Goal: Task Accomplishment & Management: Use online tool/utility

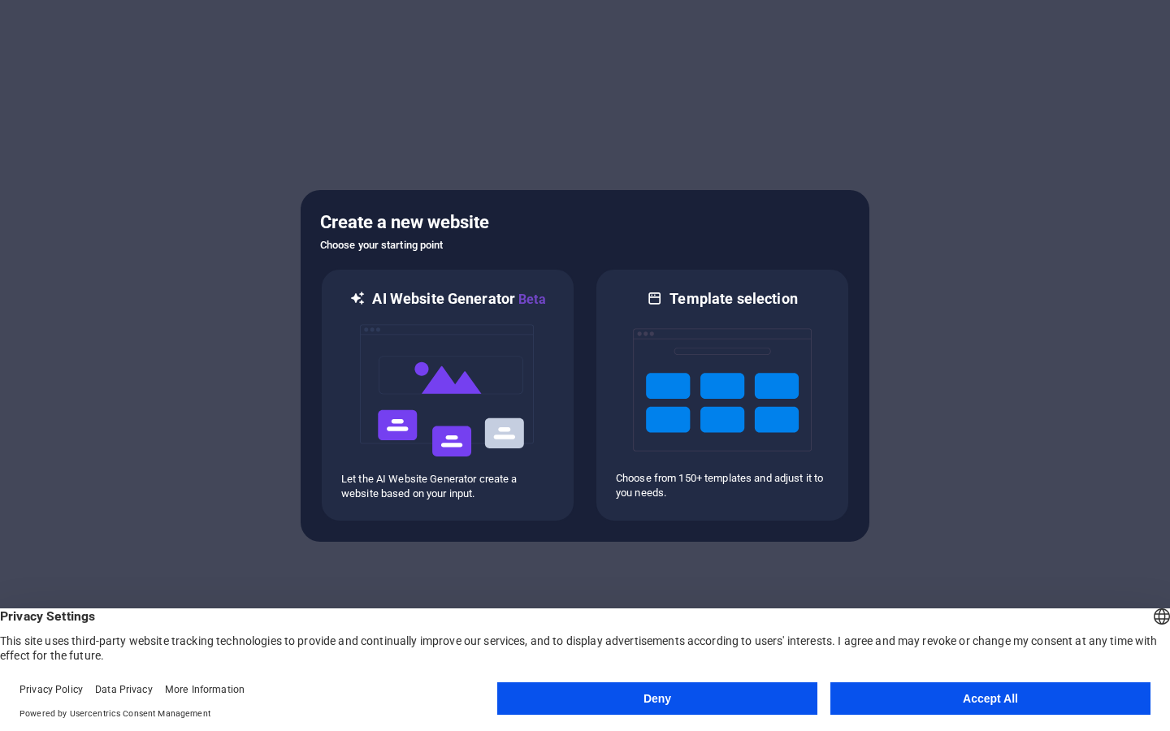
click at [891, 698] on button "Accept All" at bounding box center [990, 699] width 320 height 33
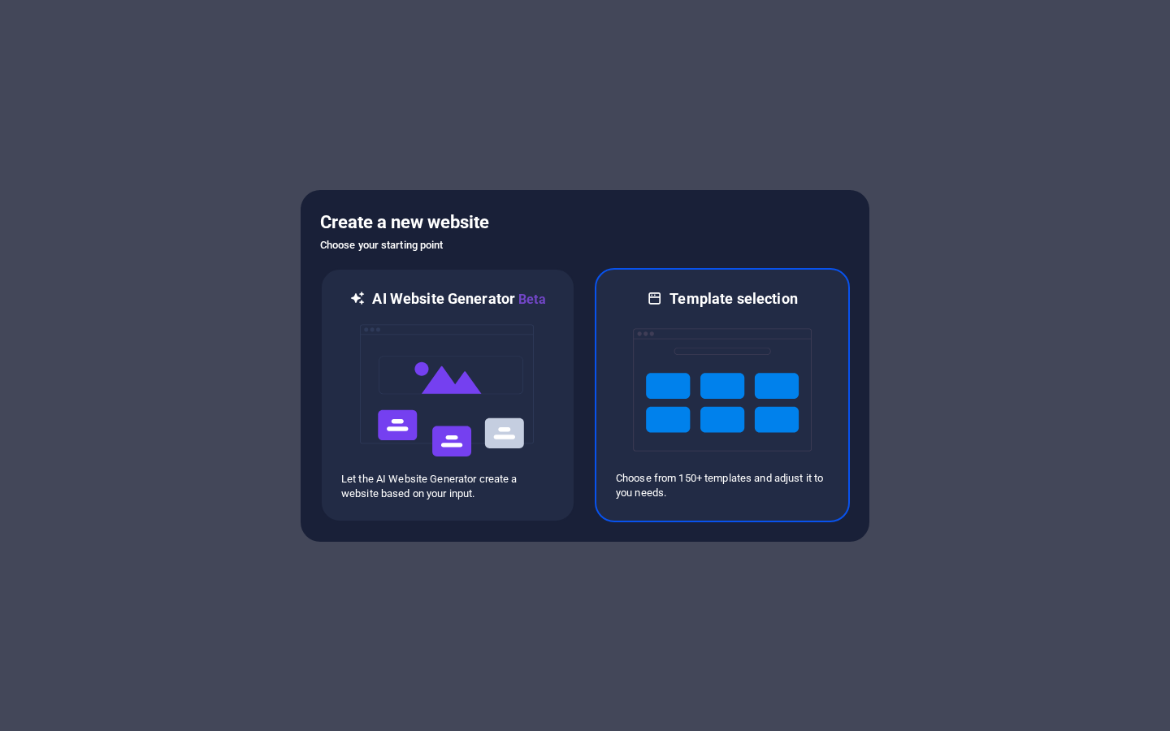
click at [683, 389] on img at bounding box center [722, 390] width 179 height 163
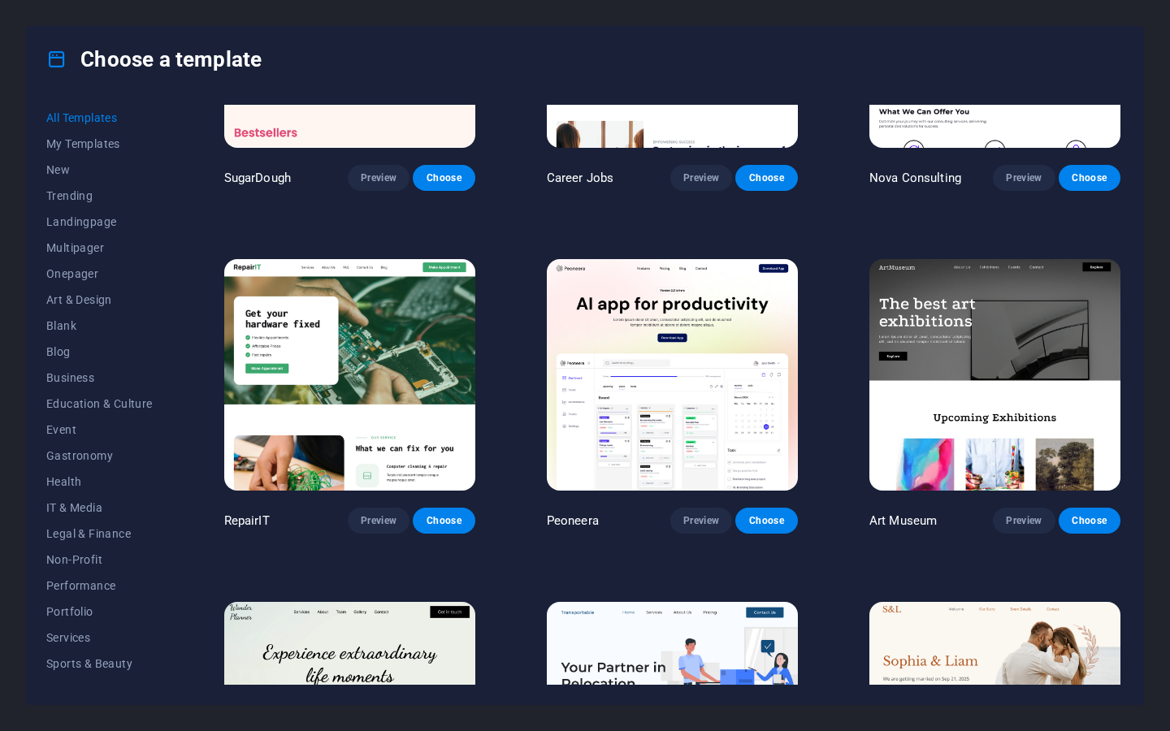
scroll to position [184, 0]
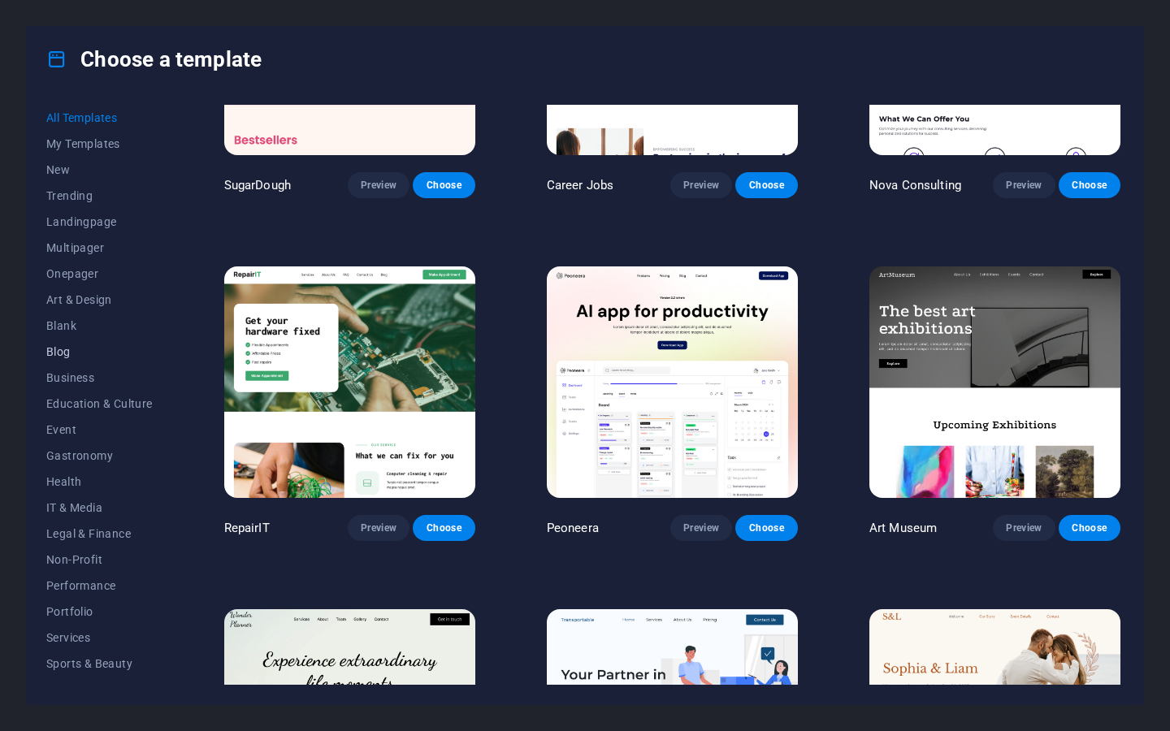
click at [72, 353] on span "Blog" at bounding box center [99, 351] width 106 height 13
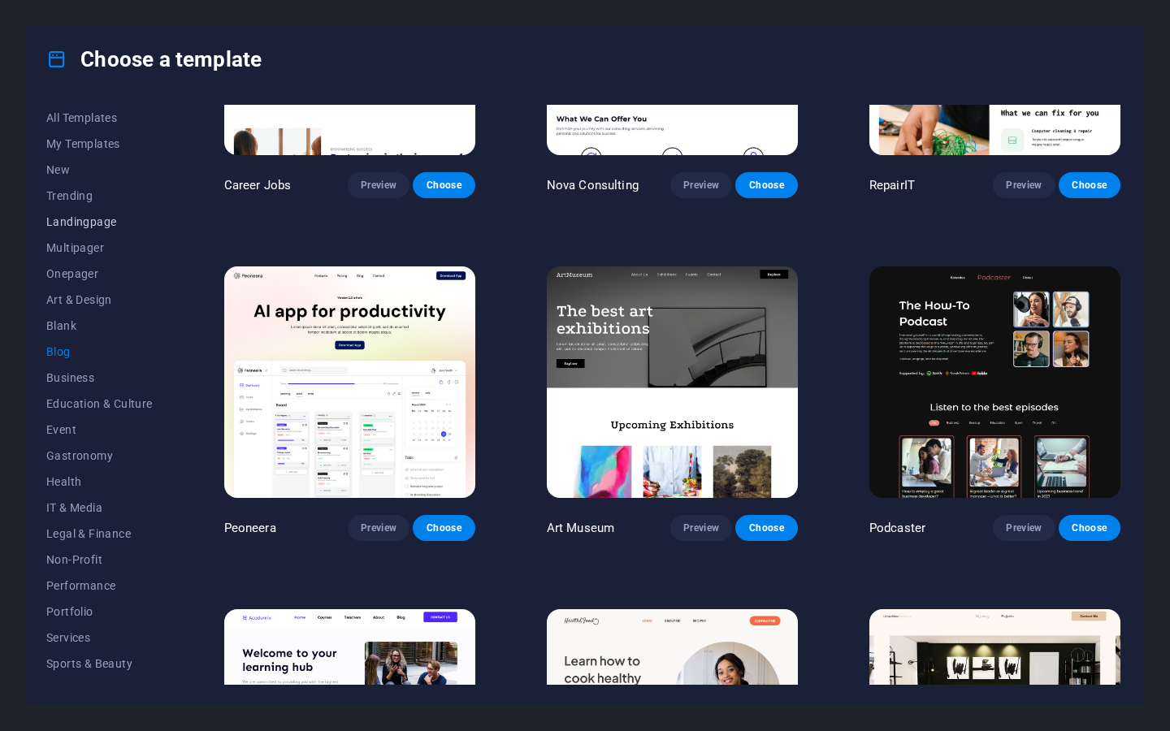
click at [64, 228] on span "Landingpage" at bounding box center [99, 221] width 106 height 13
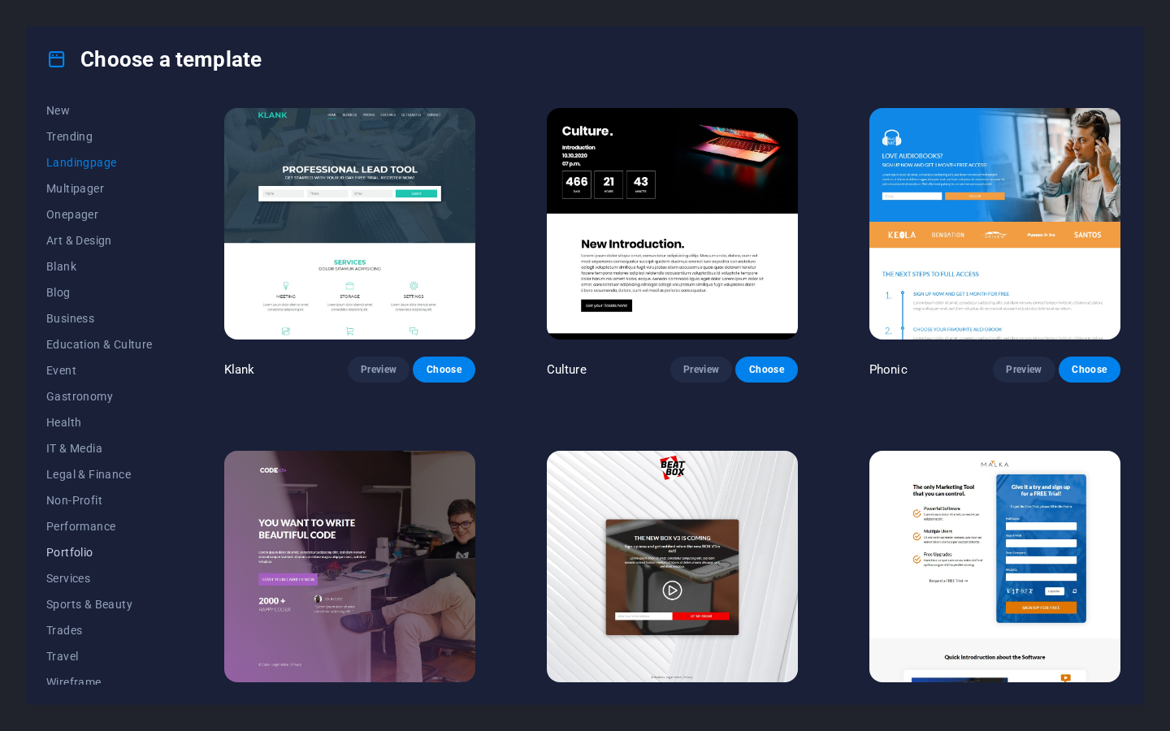
scroll to position [70, 0]
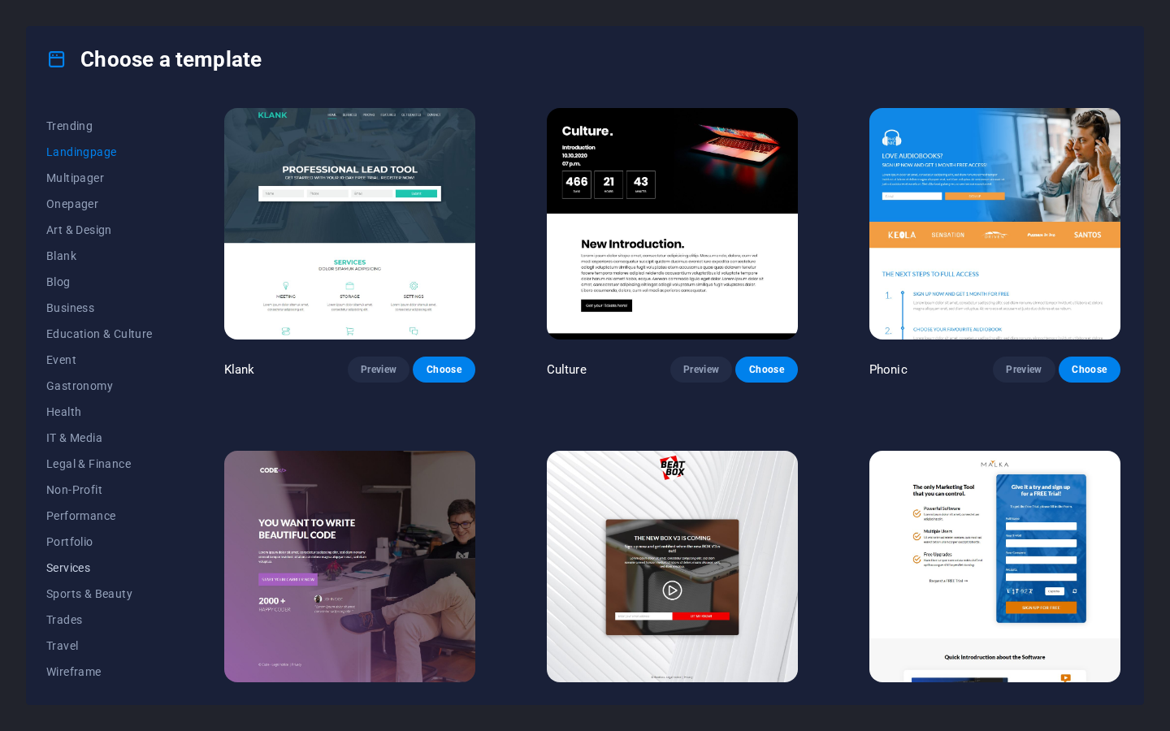
click at [80, 577] on button "Services" at bounding box center [99, 568] width 106 height 26
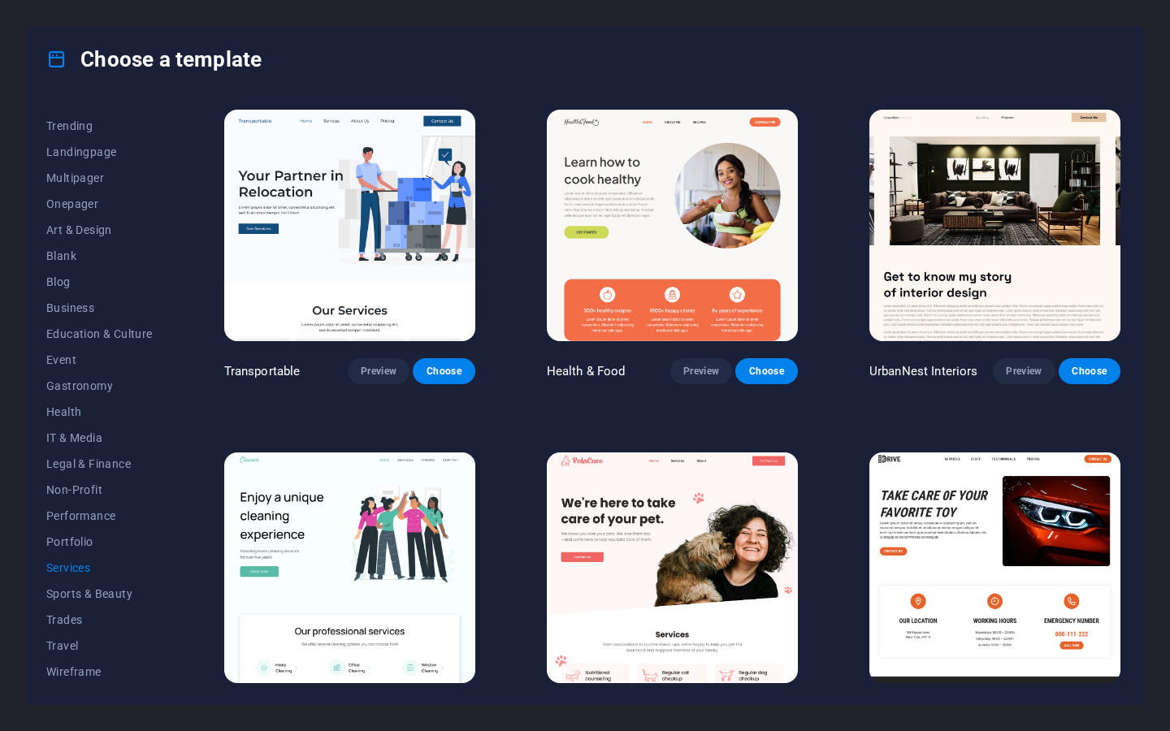
scroll to position [0, 0]
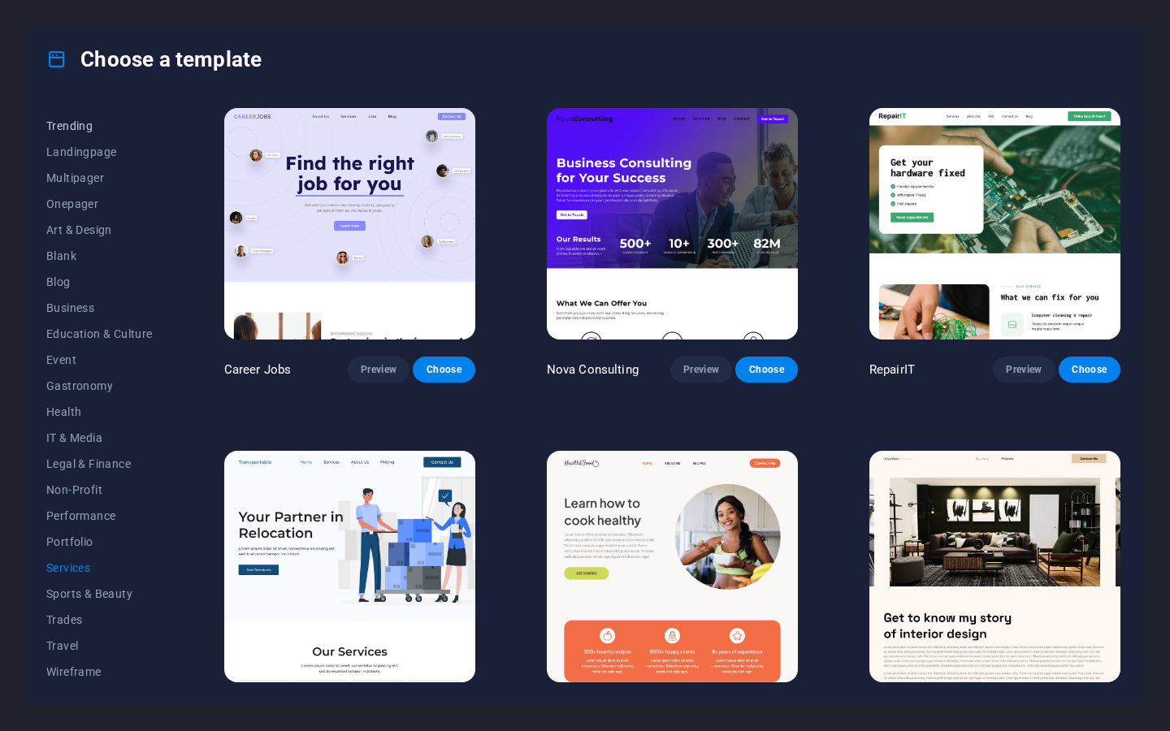
click at [97, 124] on span "Trending" at bounding box center [99, 125] width 106 height 13
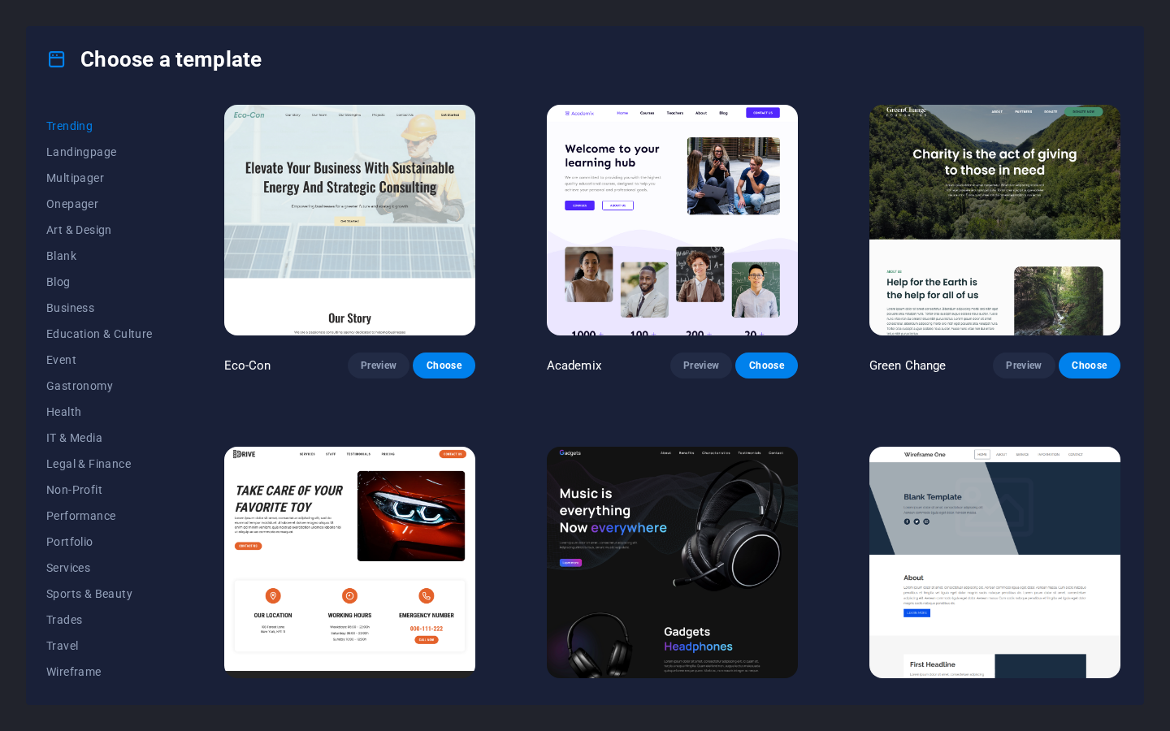
scroll to position [718, 0]
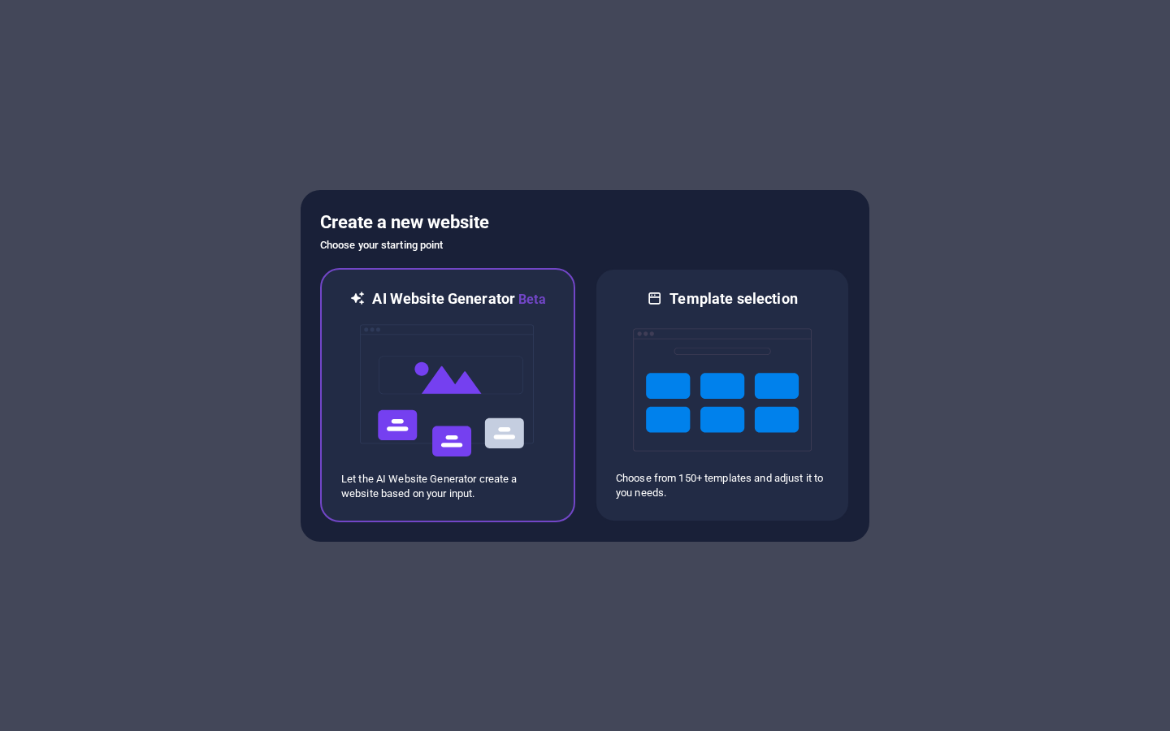
click at [446, 336] on img at bounding box center [447, 391] width 179 height 163
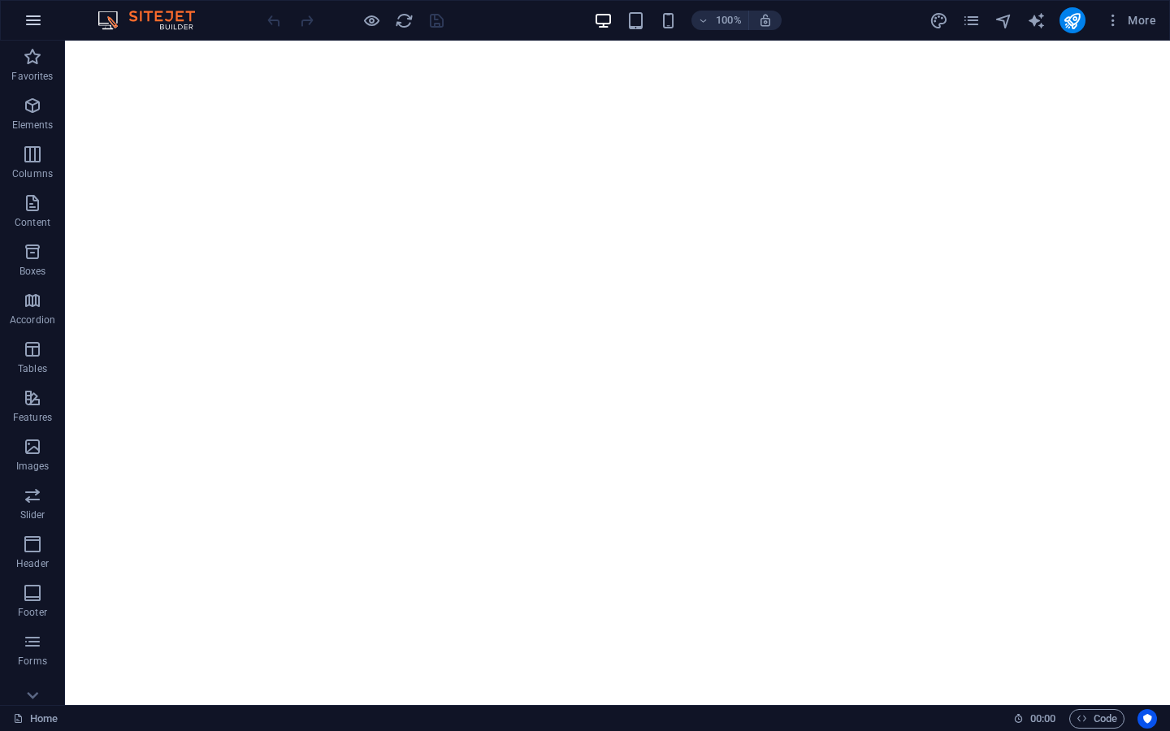
click at [33, 16] on icon "button" at bounding box center [34, 21] width 20 height 20
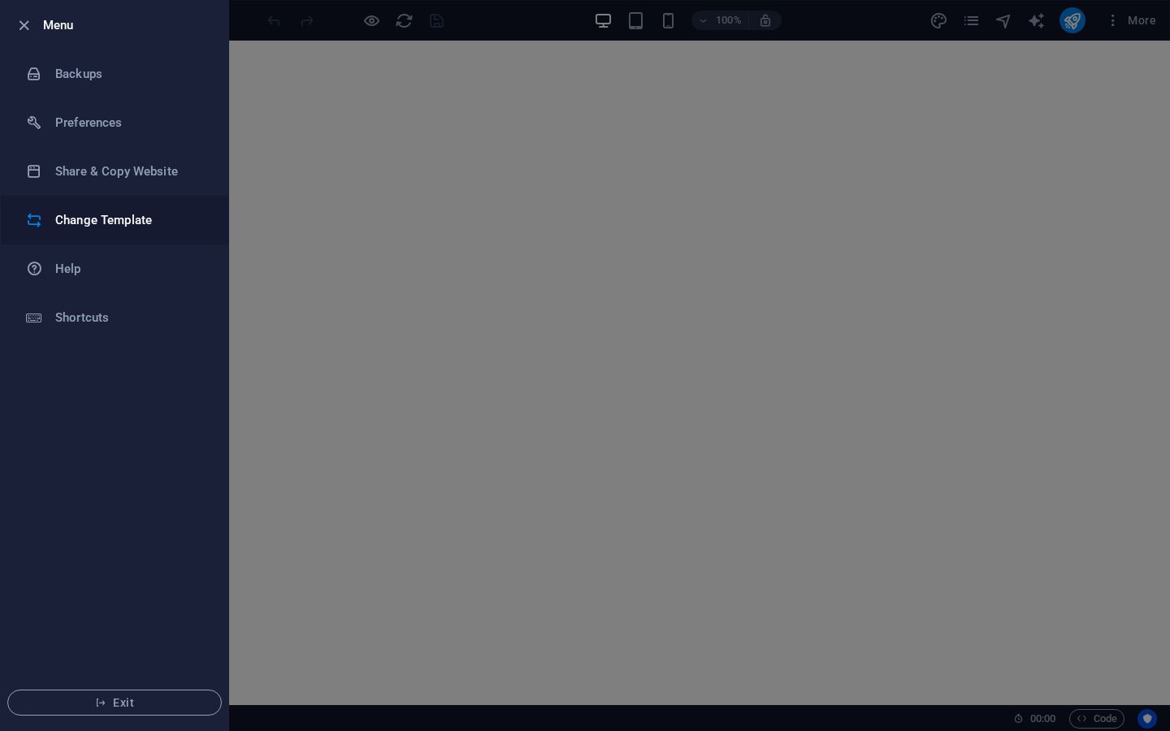
click at [110, 220] on h6 "Change Template" at bounding box center [130, 220] width 150 height 20
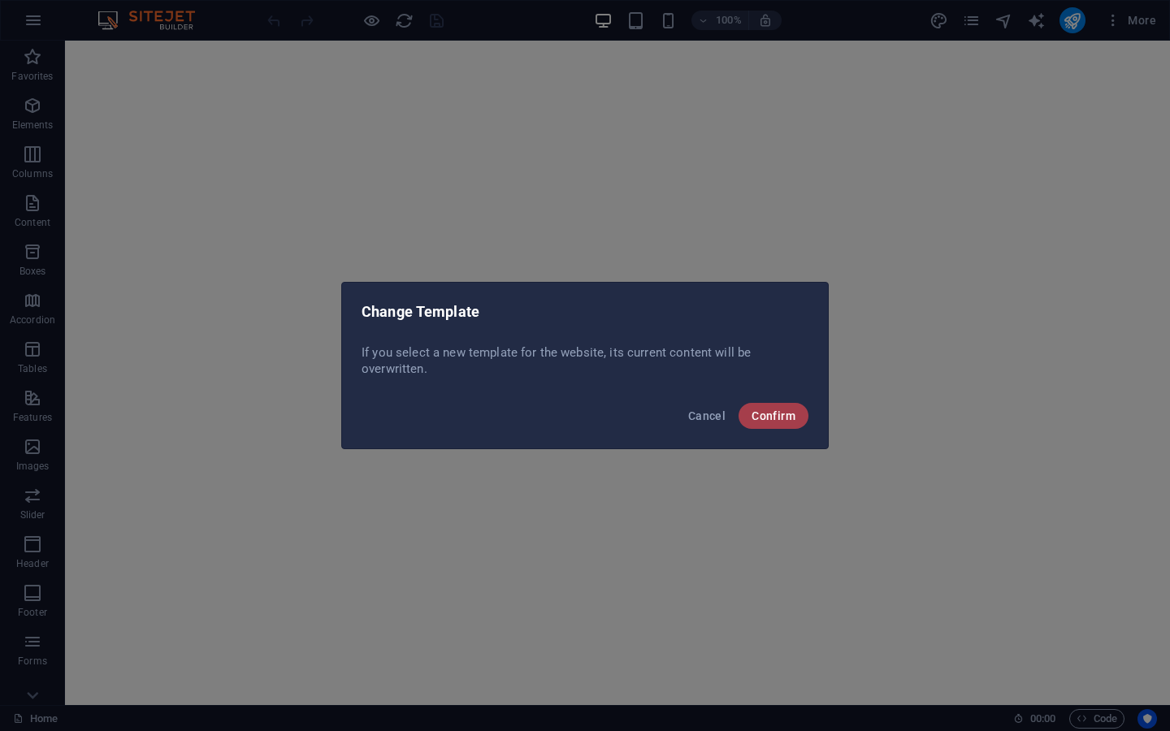
click at [769, 424] on button "Confirm" at bounding box center [774, 416] width 70 height 26
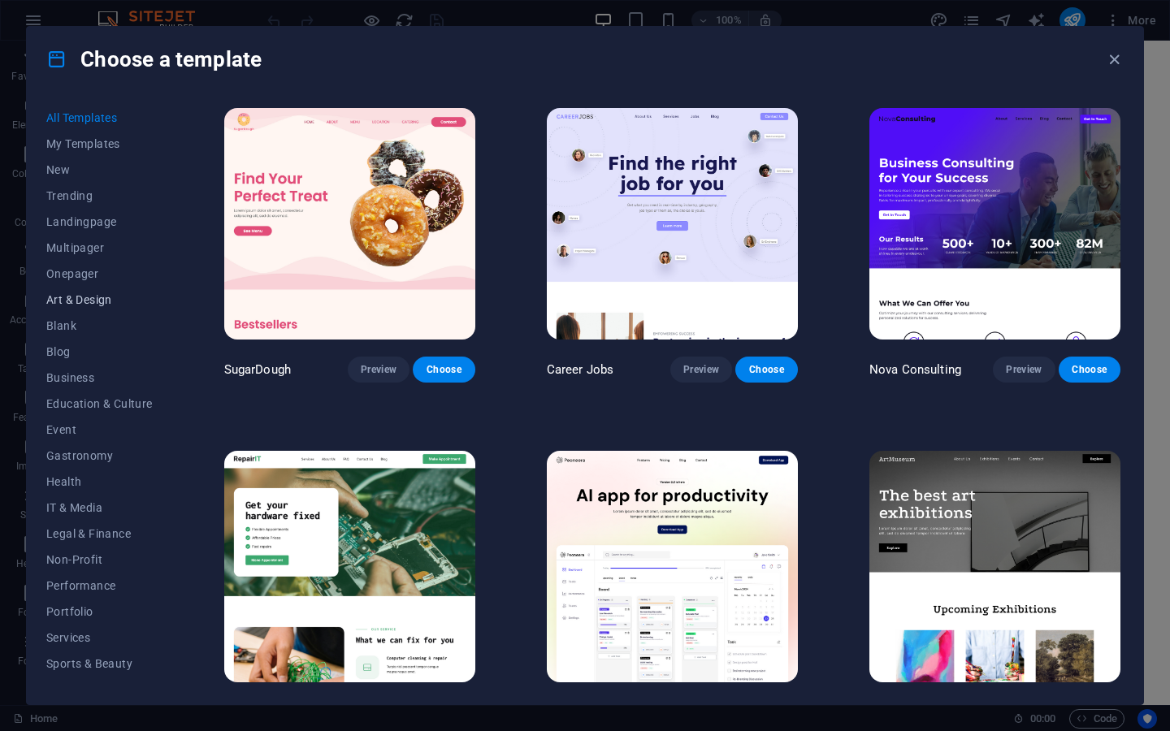
click at [67, 298] on span "Art & Design" at bounding box center [99, 299] width 106 height 13
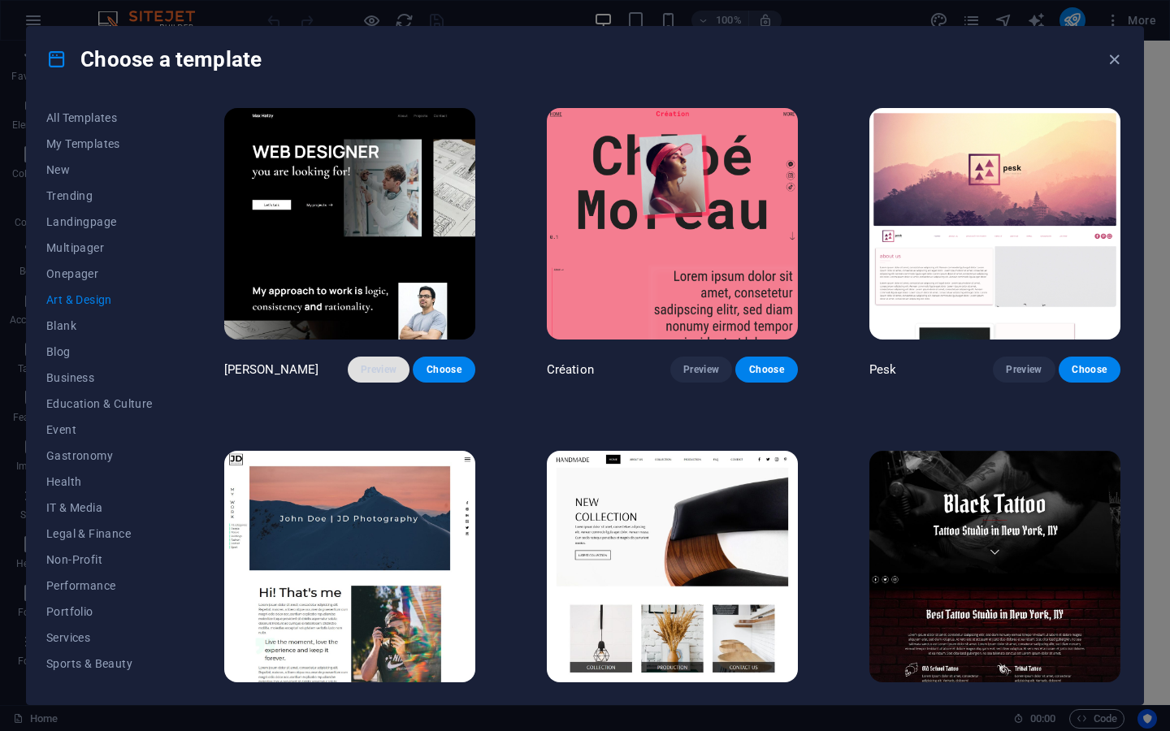
click at [379, 375] on button "Preview" at bounding box center [379, 370] width 62 height 26
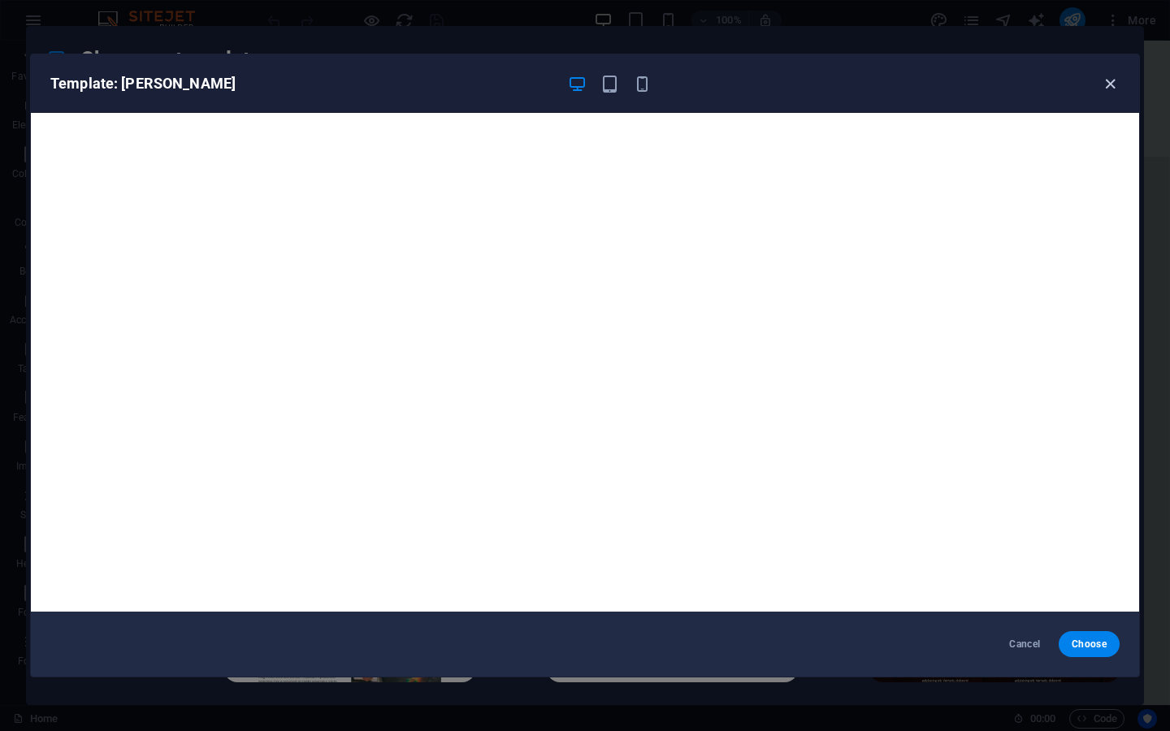
click at [1110, 80] on icon "button" at bounding box center [1110, 84] width 19 height 19
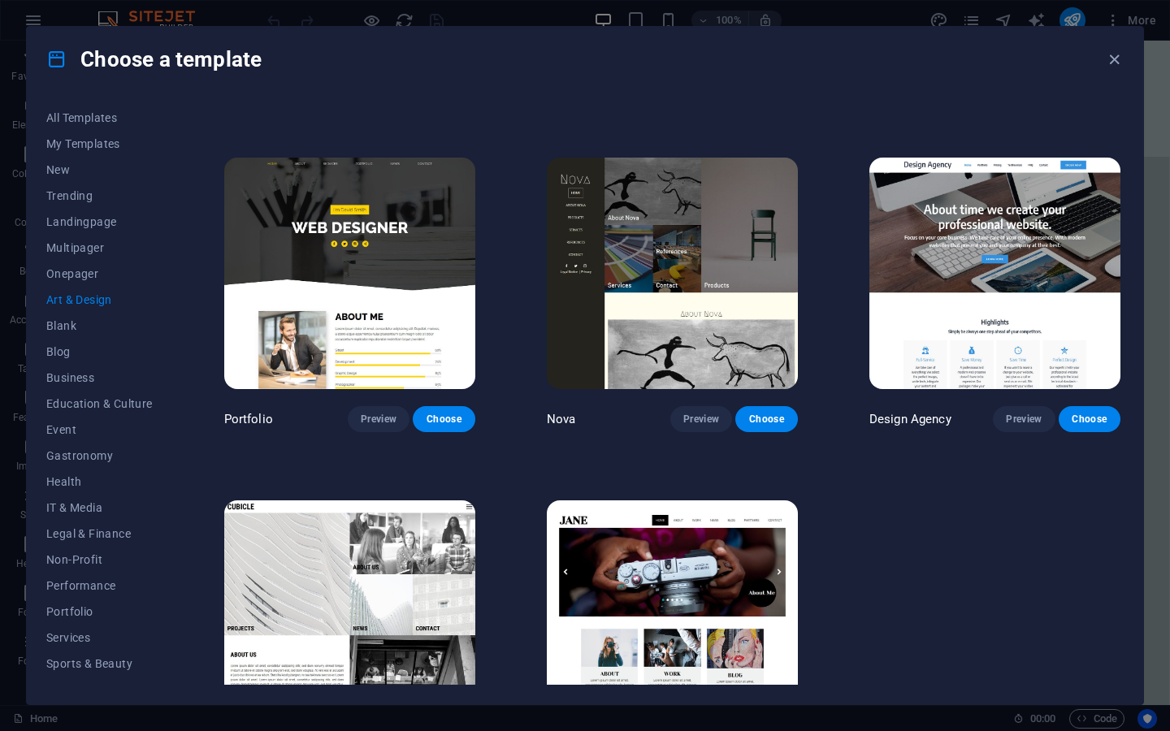
scroll to position [972, 0]
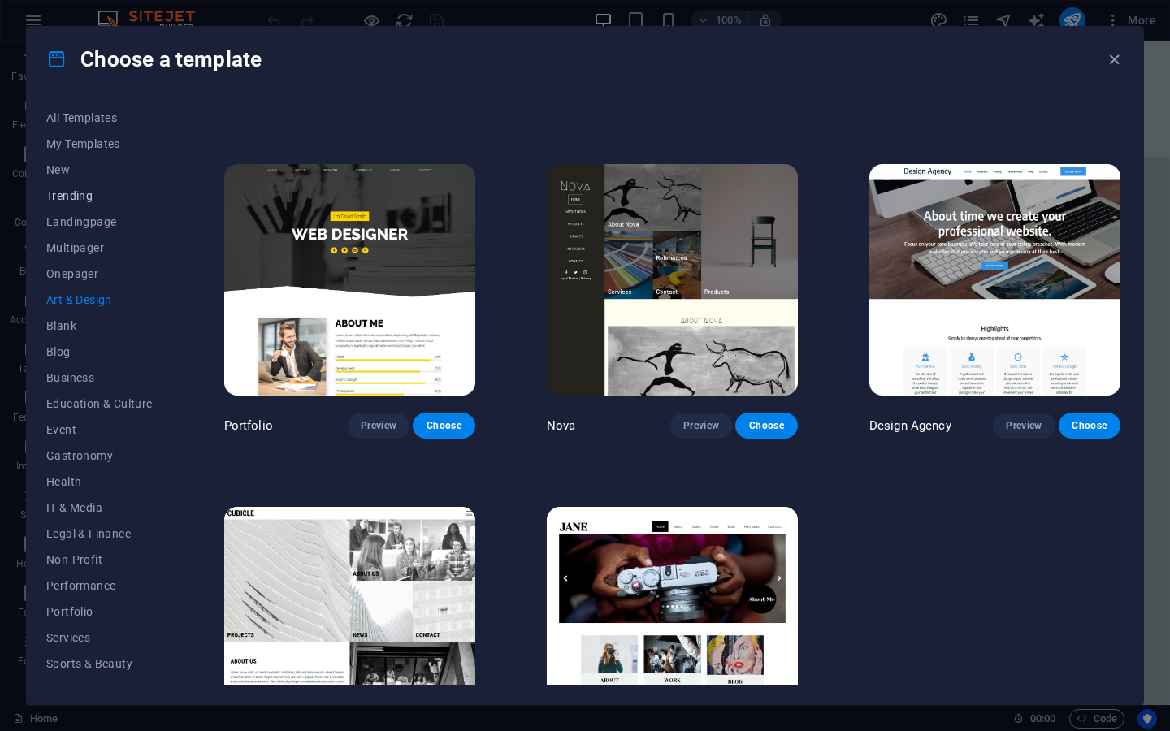
click at [84, 195] on span "Trending" at bounding box center [99, 195] width 106 height 13
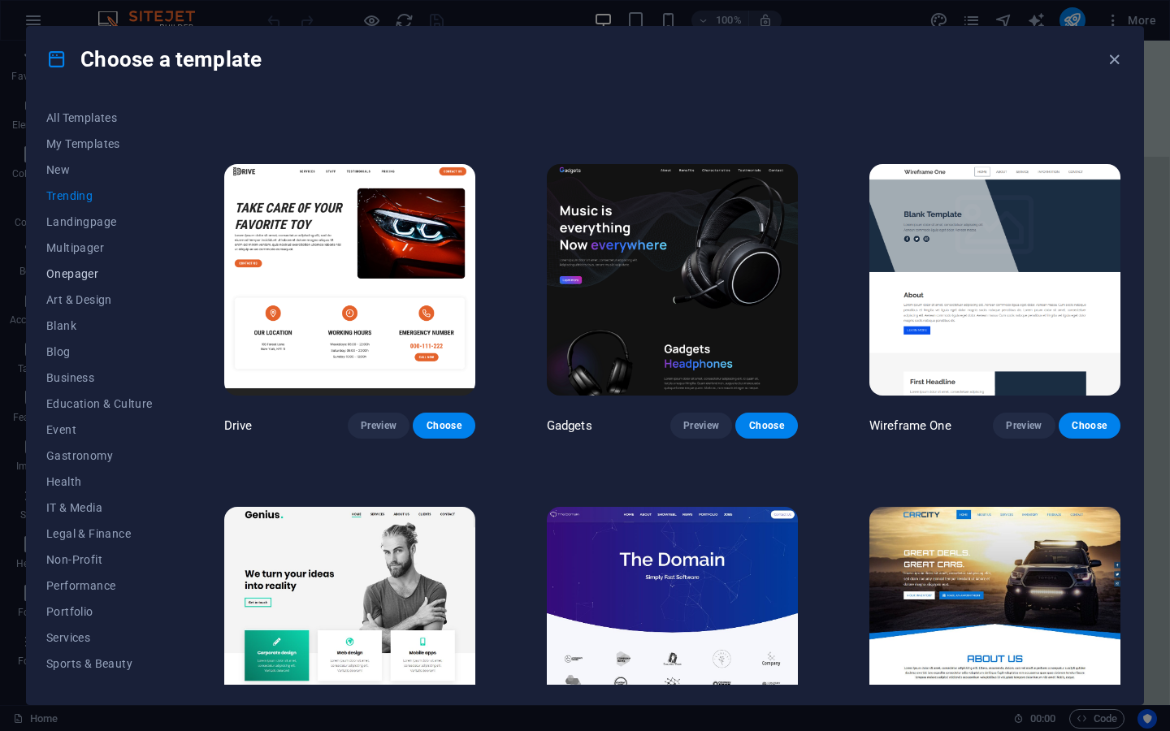
click at [93, 275] on span "Onepager" at bounding box center [99, 273] width 106 height 13
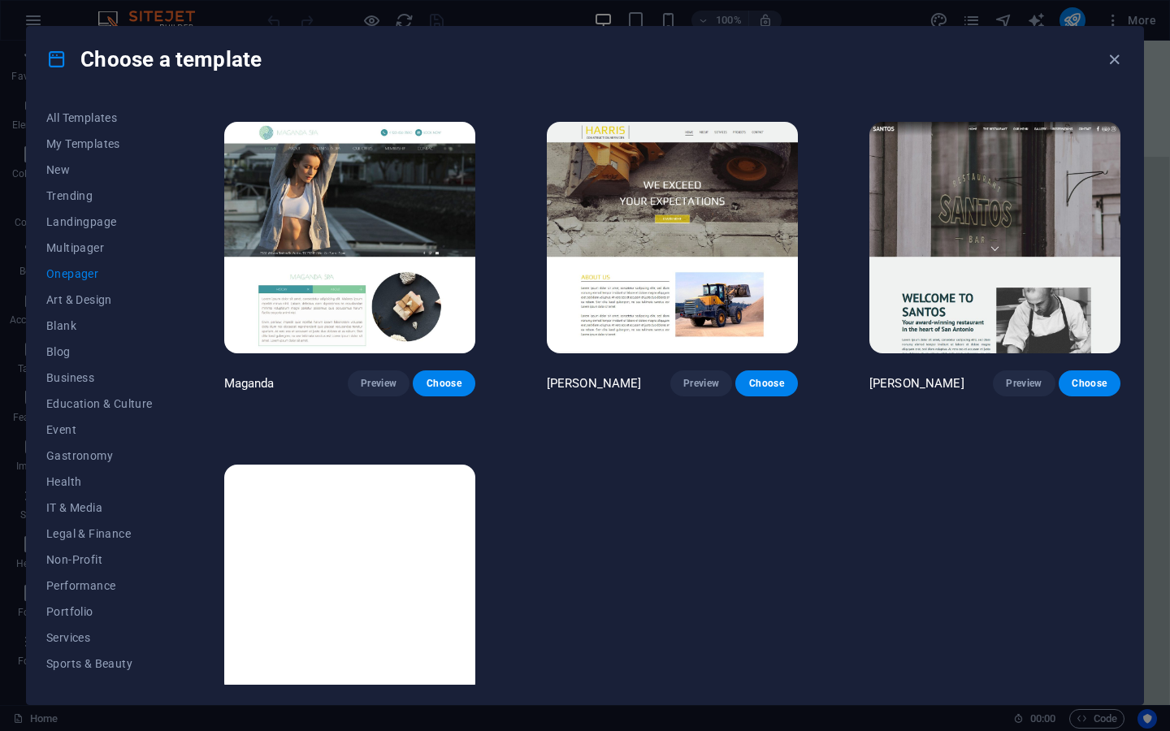
scroll to position [7526, 0]
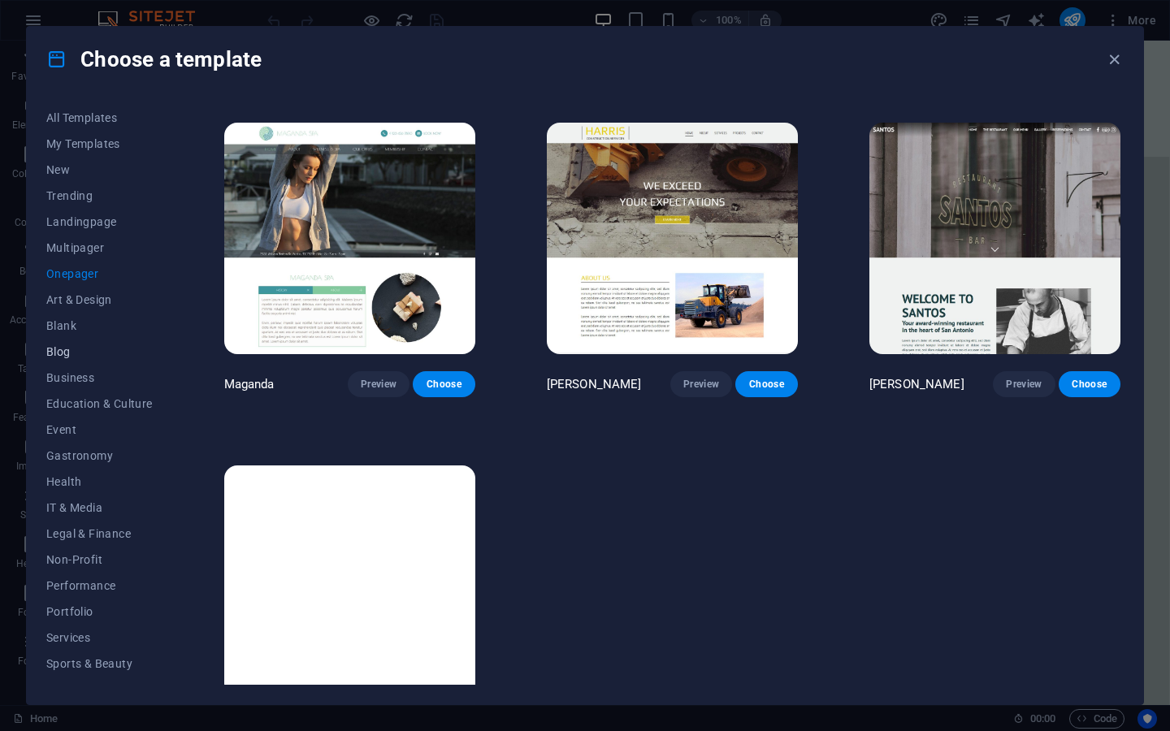
click at [51, 356] on span "Blog" at bounding box center [99, 351] width 106 height 13
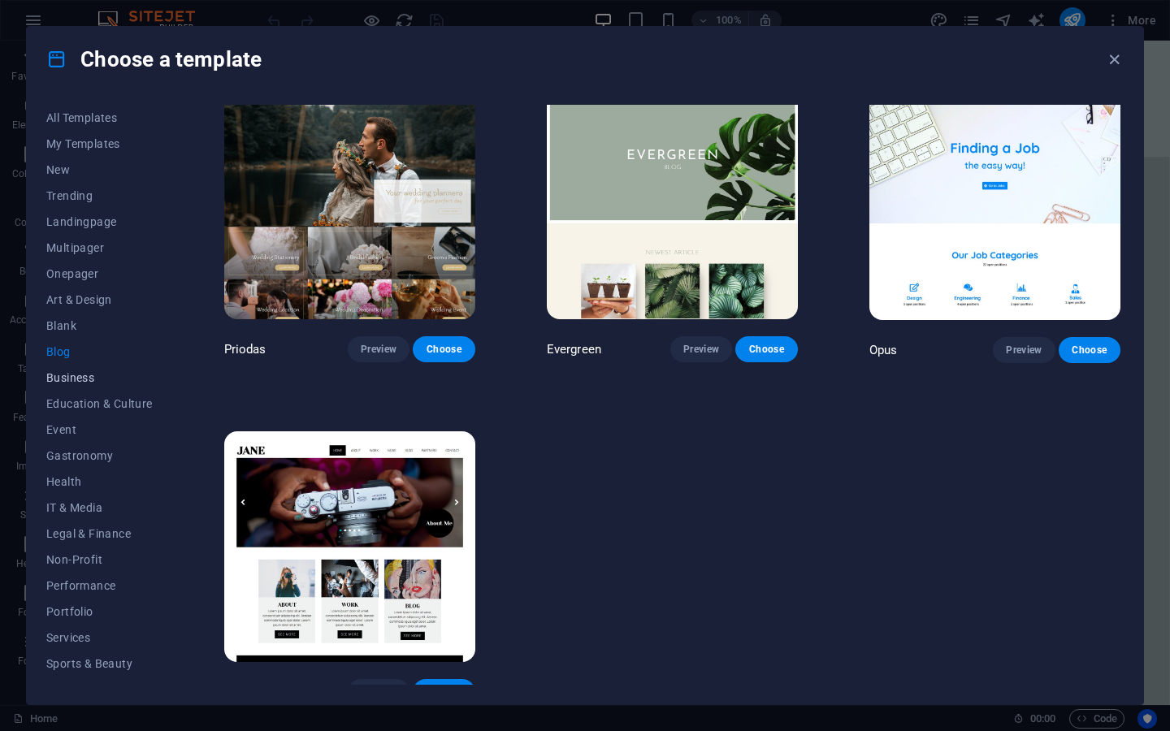
click at [59, 385] on button "Business" at bounding box center [99, 378] width 106 height 26
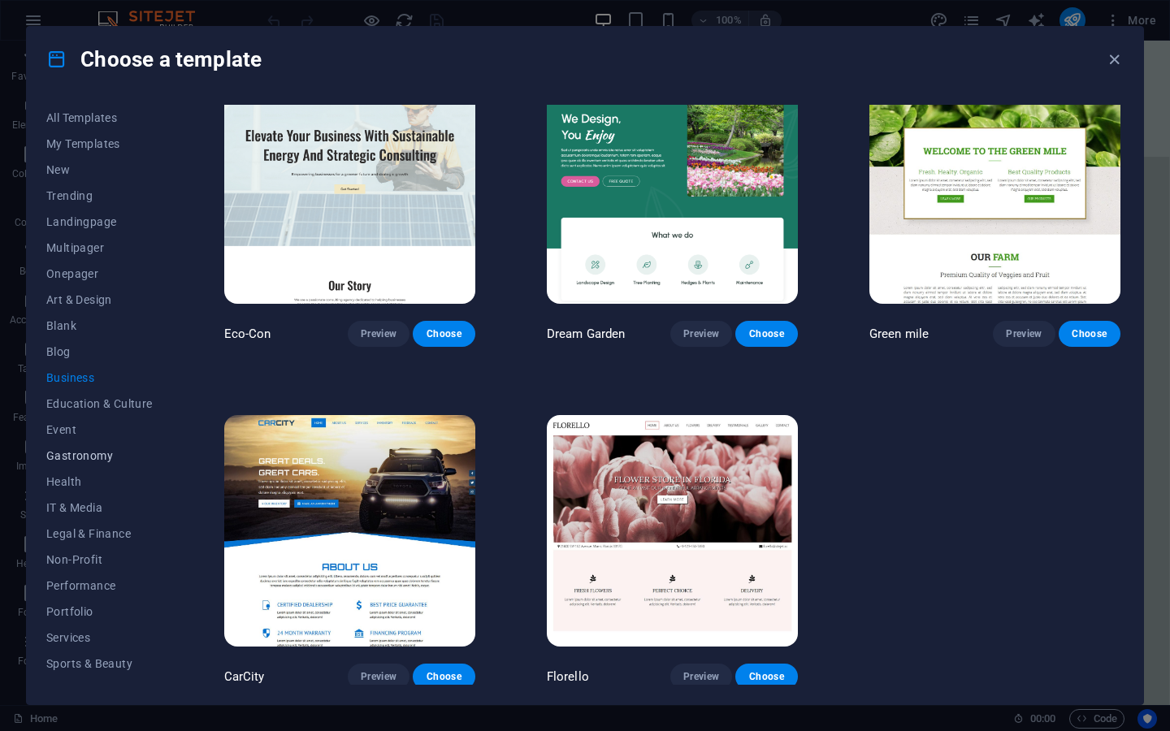
scroll to position [70, 0]
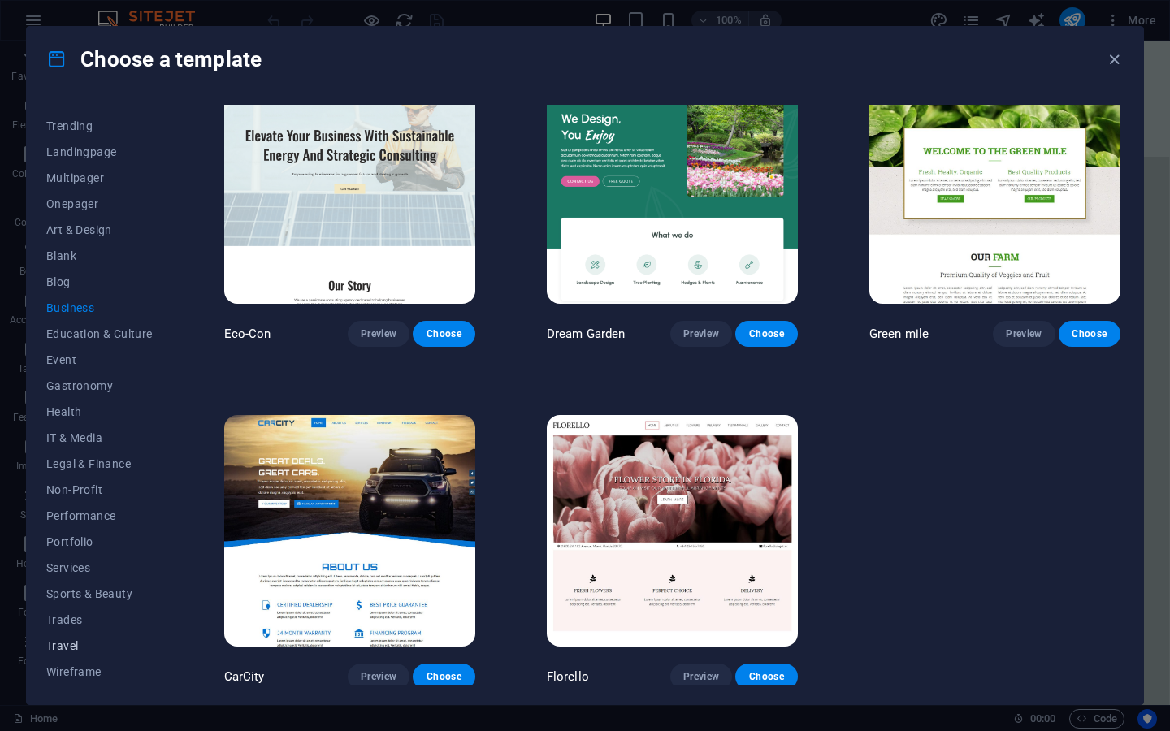
click at [62, 646] on span "Travel" at bounding box center [99, 646] width 106 height 13
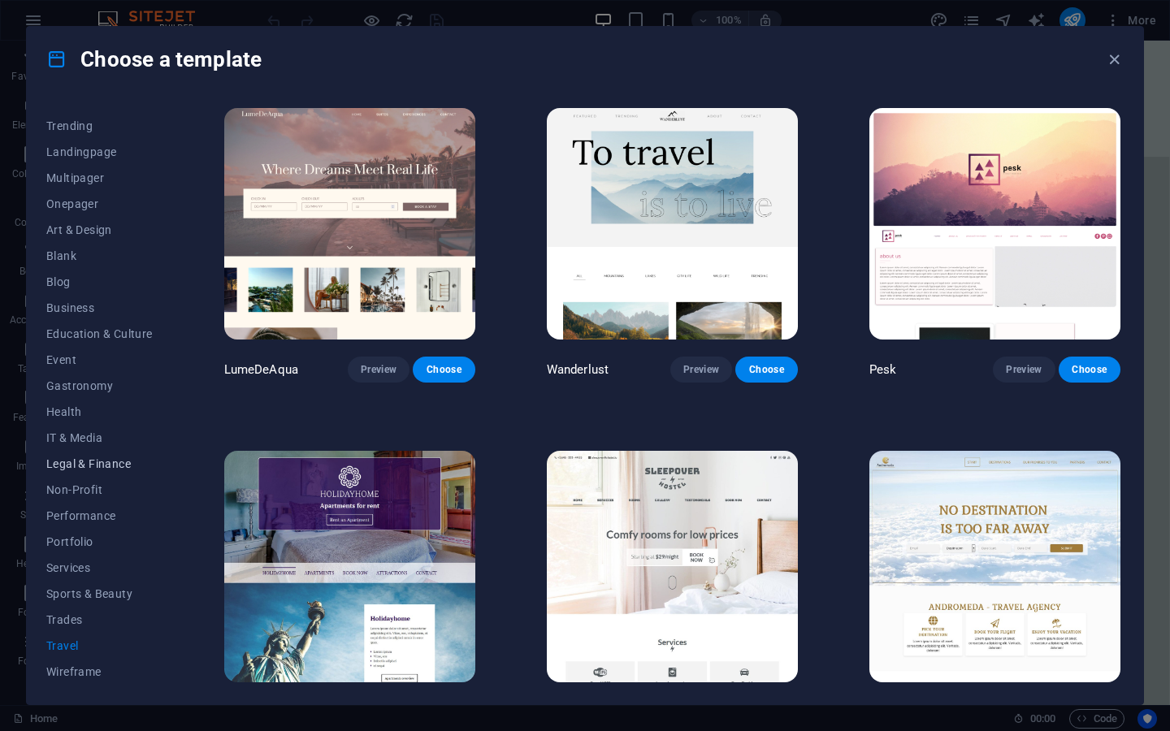
scroll to position [0, 0]
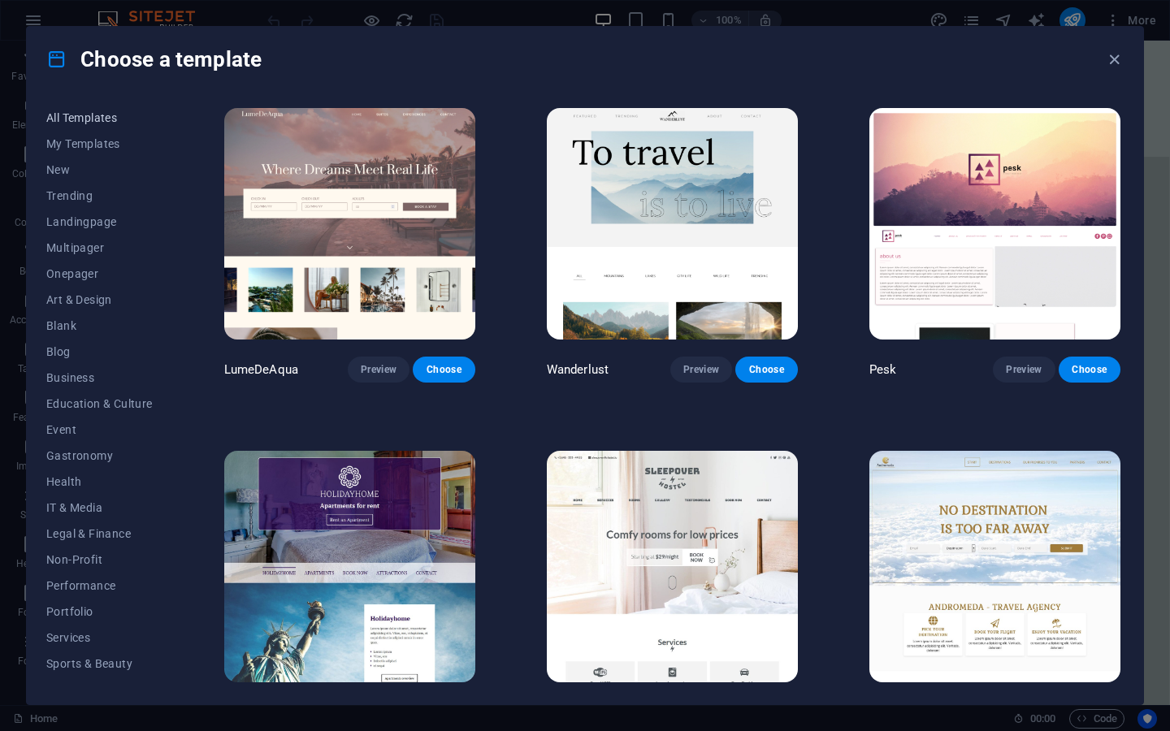
click at [93, 112] on span "All Templates" at bounding box center [99, 117] width 106 height 13
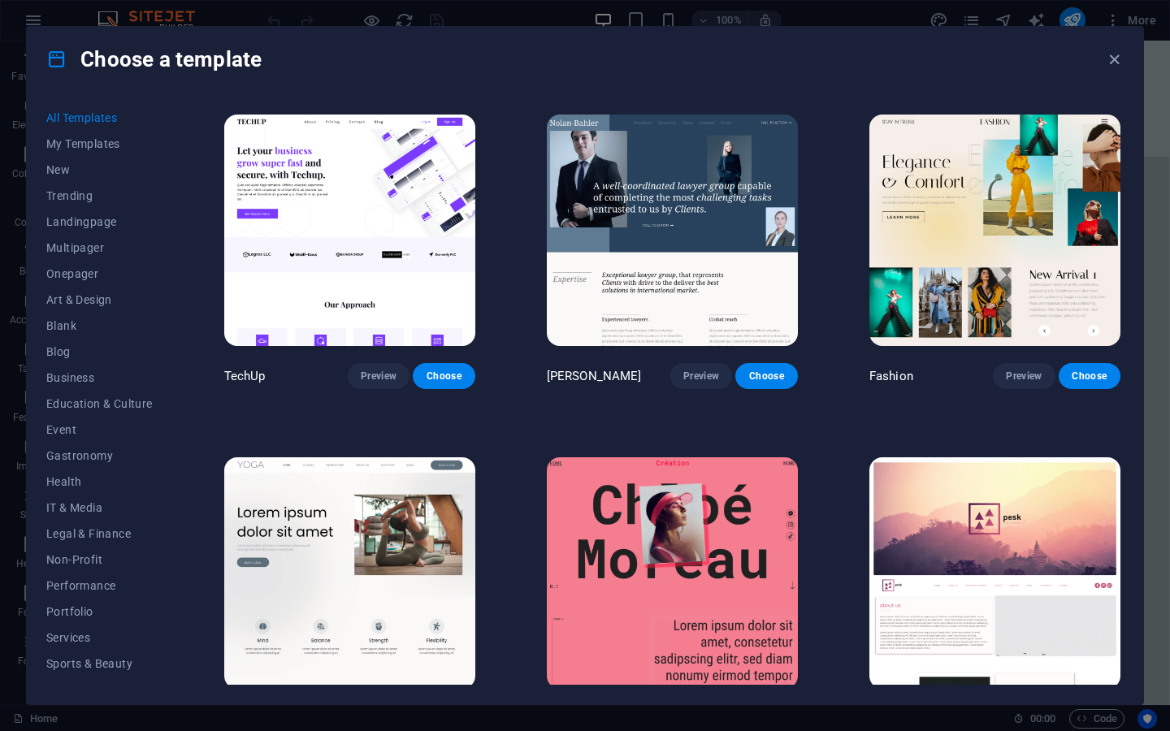
scroll to position [5352, 0]
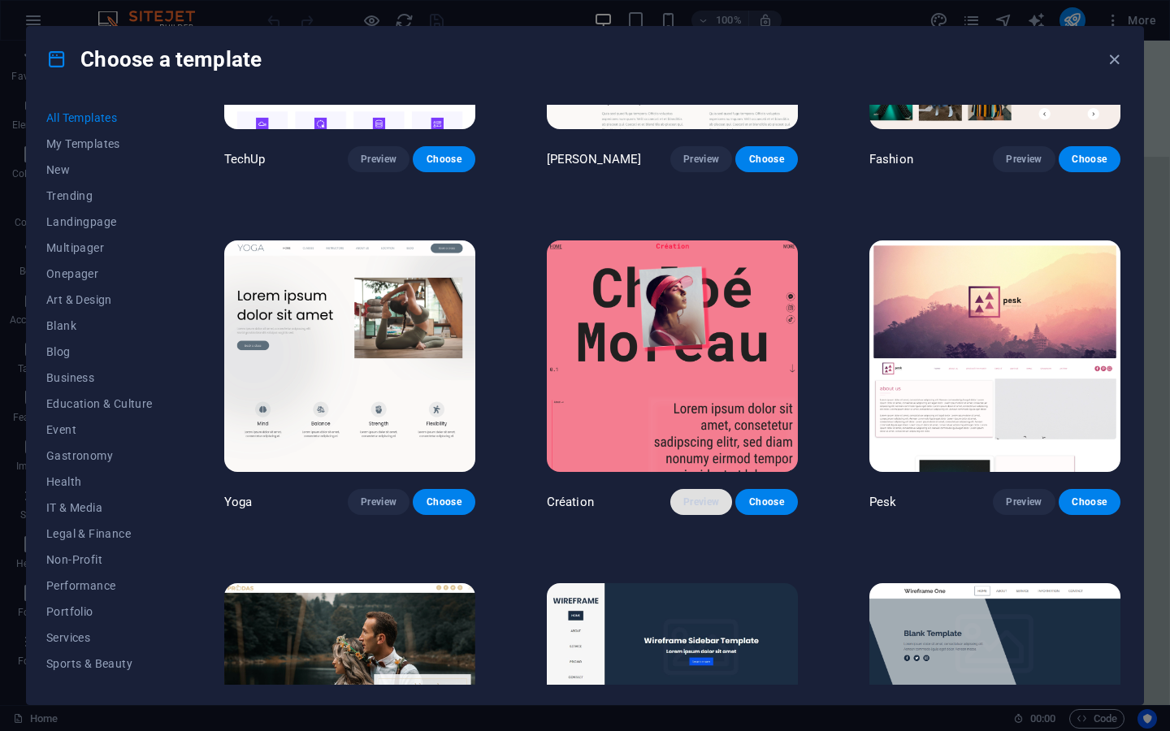
click at [692, 496] on span "Preview" at bounding box center [701, 502] width 36 height 13
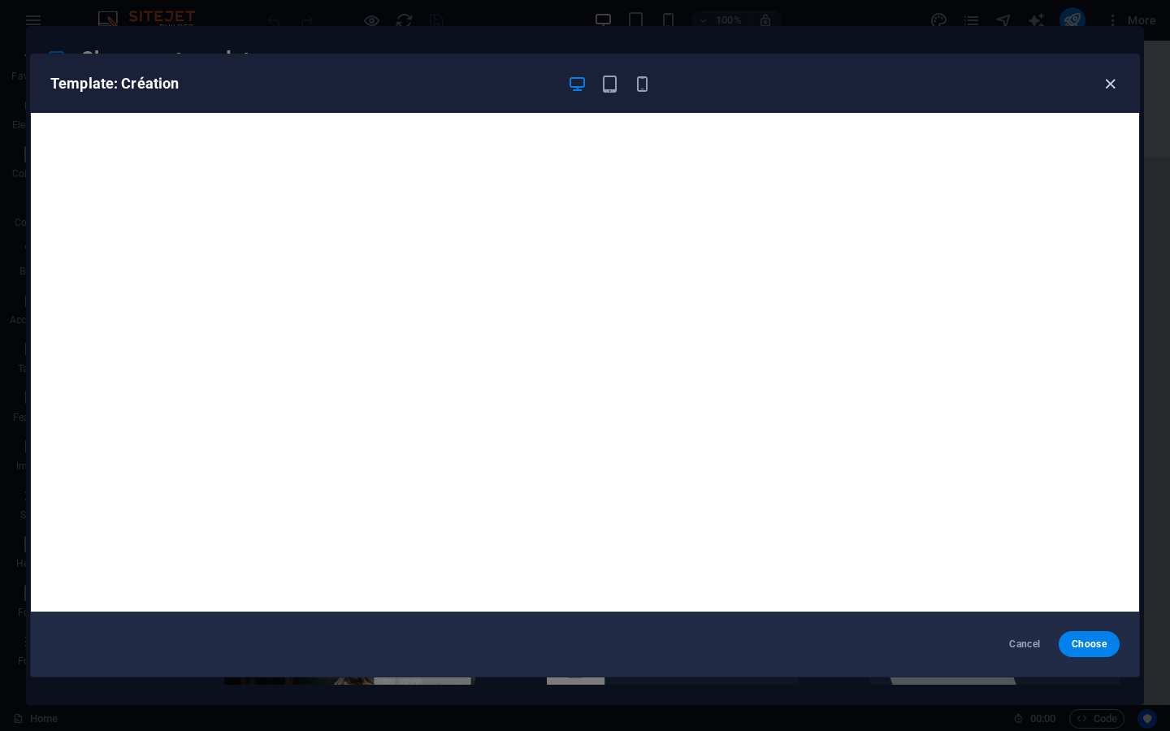
click at [1102, 85] on icon "button" at bounding box center [1110, 84] width 19 height 19
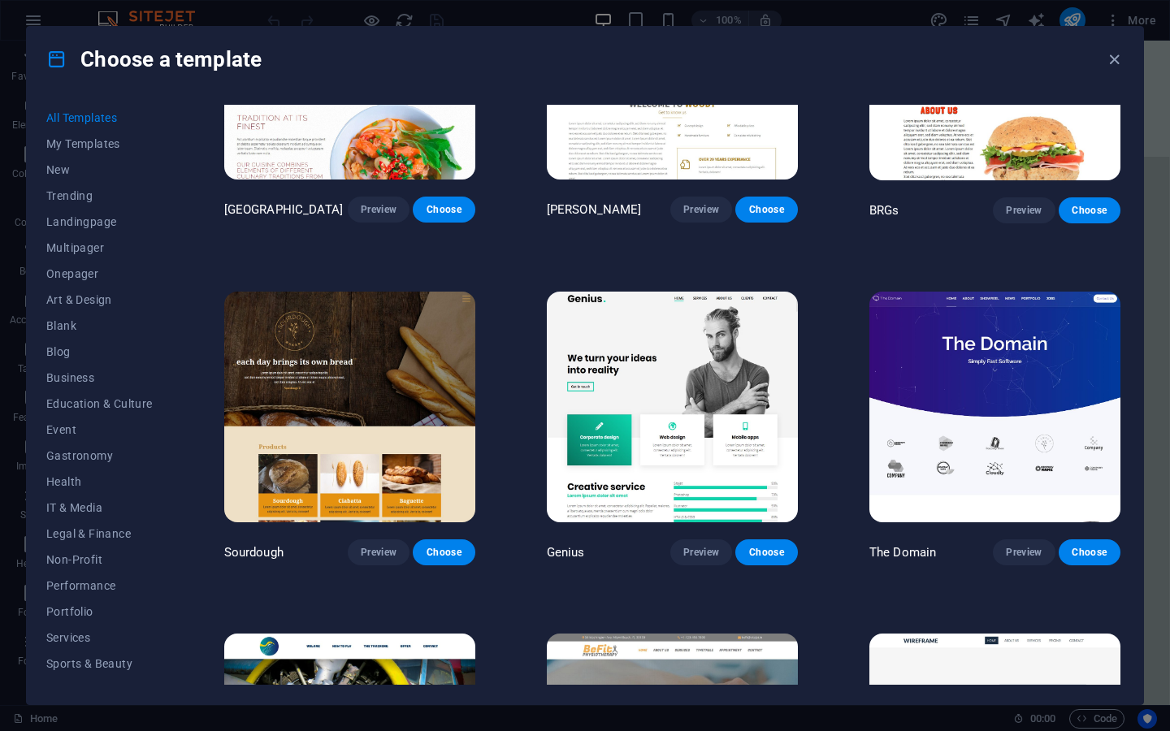
scroll to position [8052, 0]
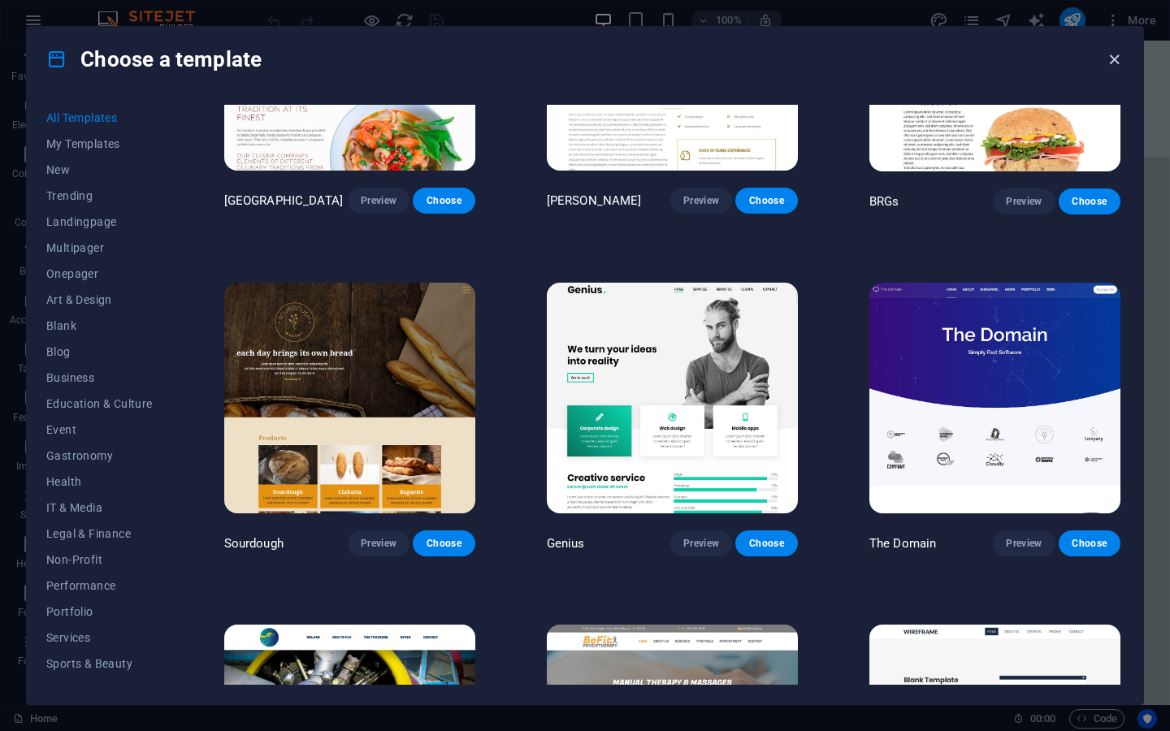
click at [1121, 59] on icon "button" at bounding box center [1114, 59] width 19 height 19
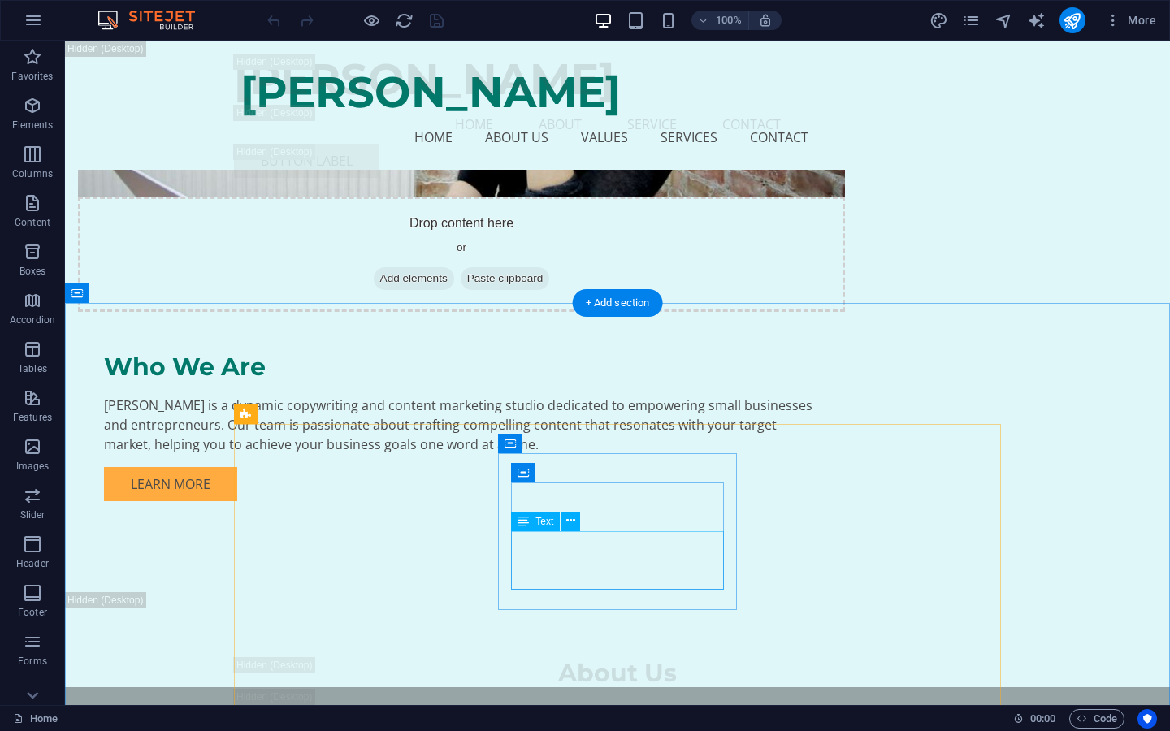
scroll to position [5632, 0]
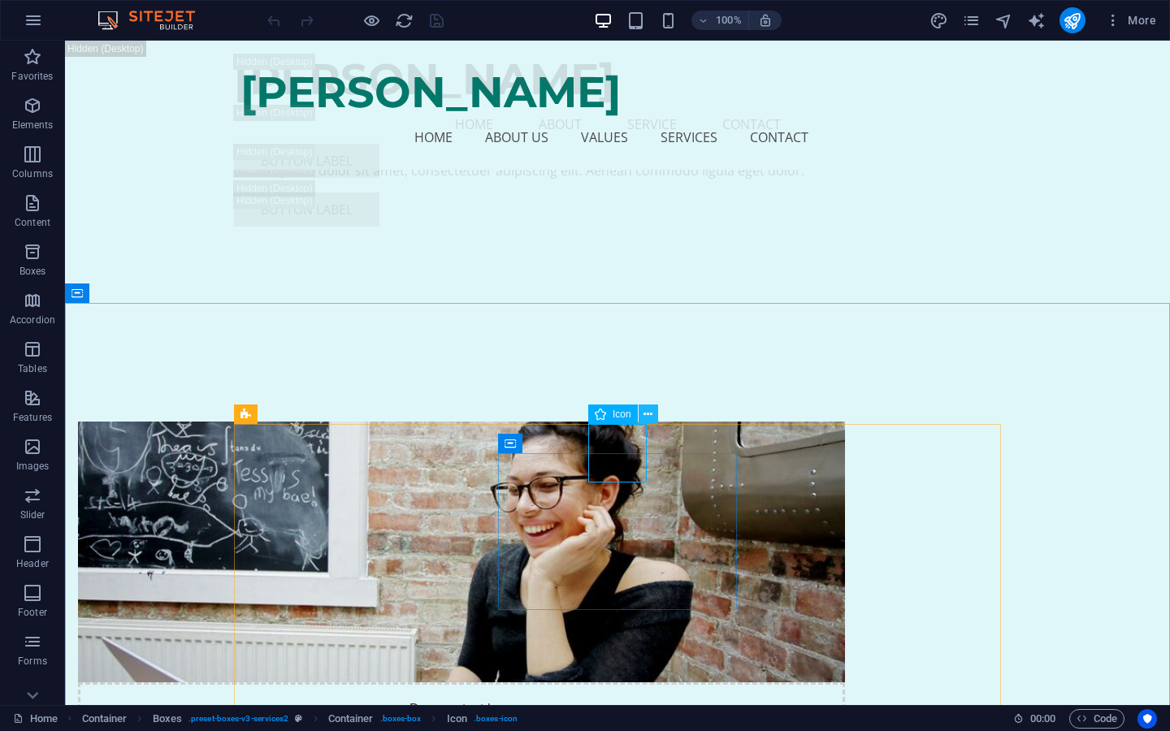
click at [654, 414] on button at bounding box center [649, 415] width 20 height 20
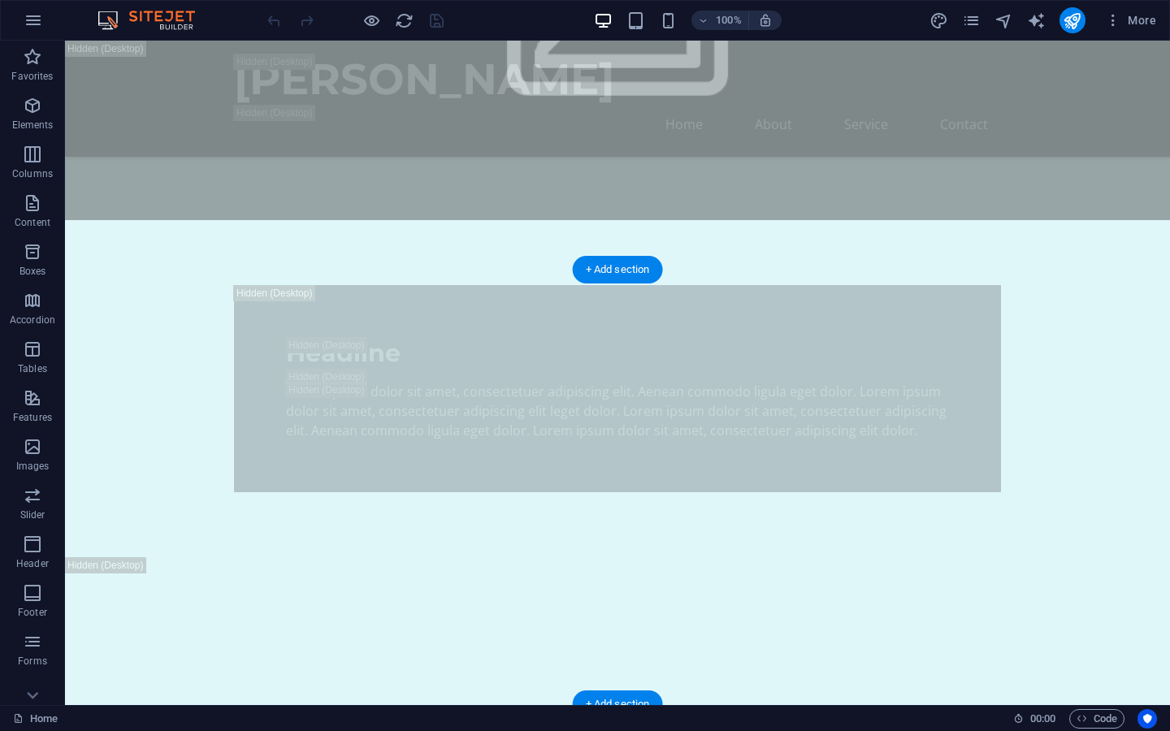
scroll to position [0, 0]
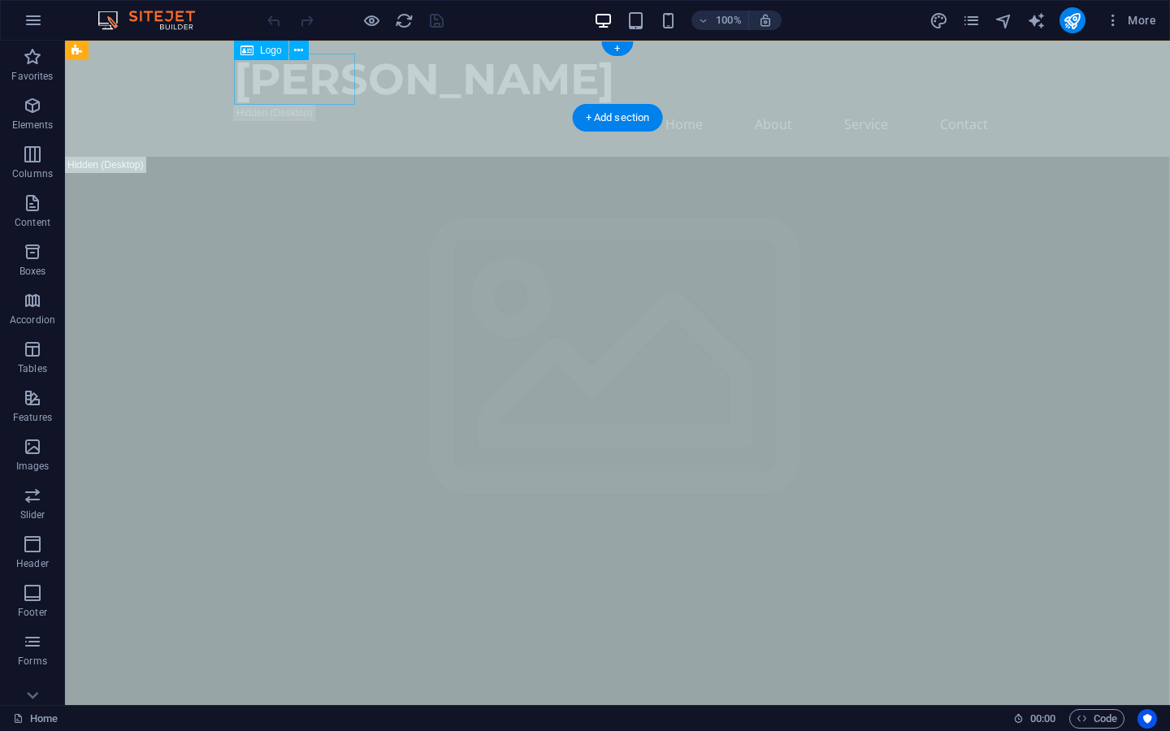
click at [254, 67] on div "Ratte" at bounding box center [617, 79] width 767 height 51
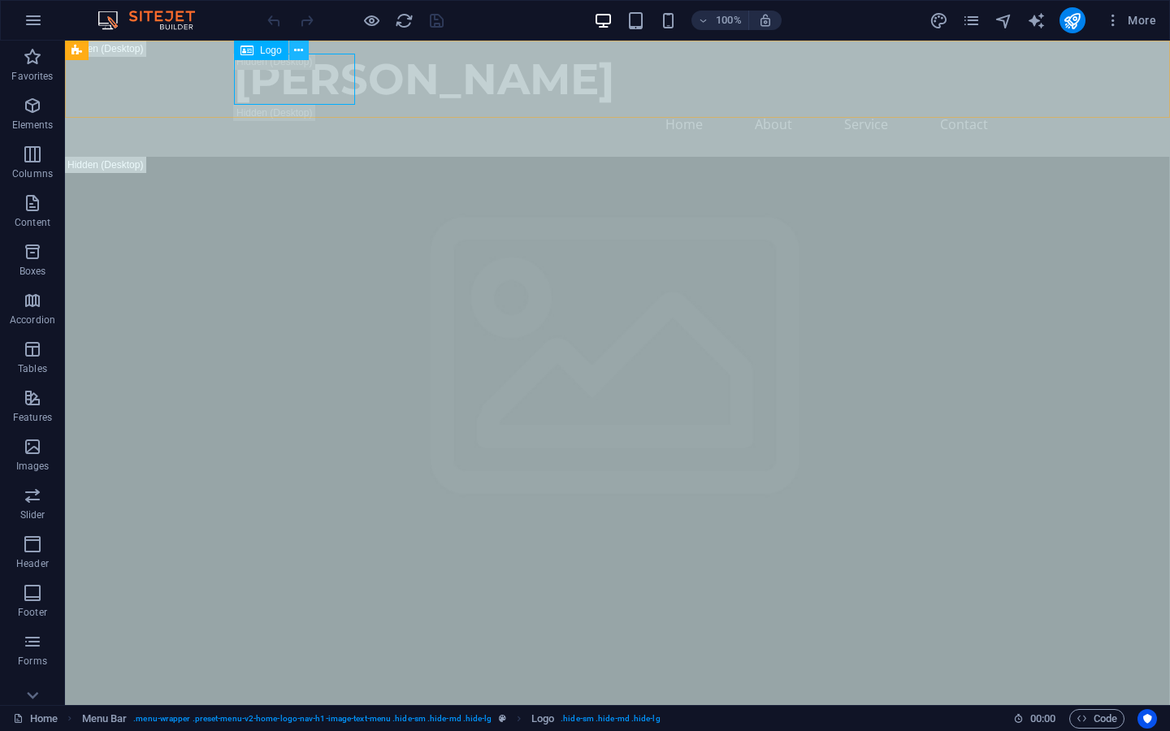
click at [298, 52] on icon at bounding box center [298, 50] width 9 height 17
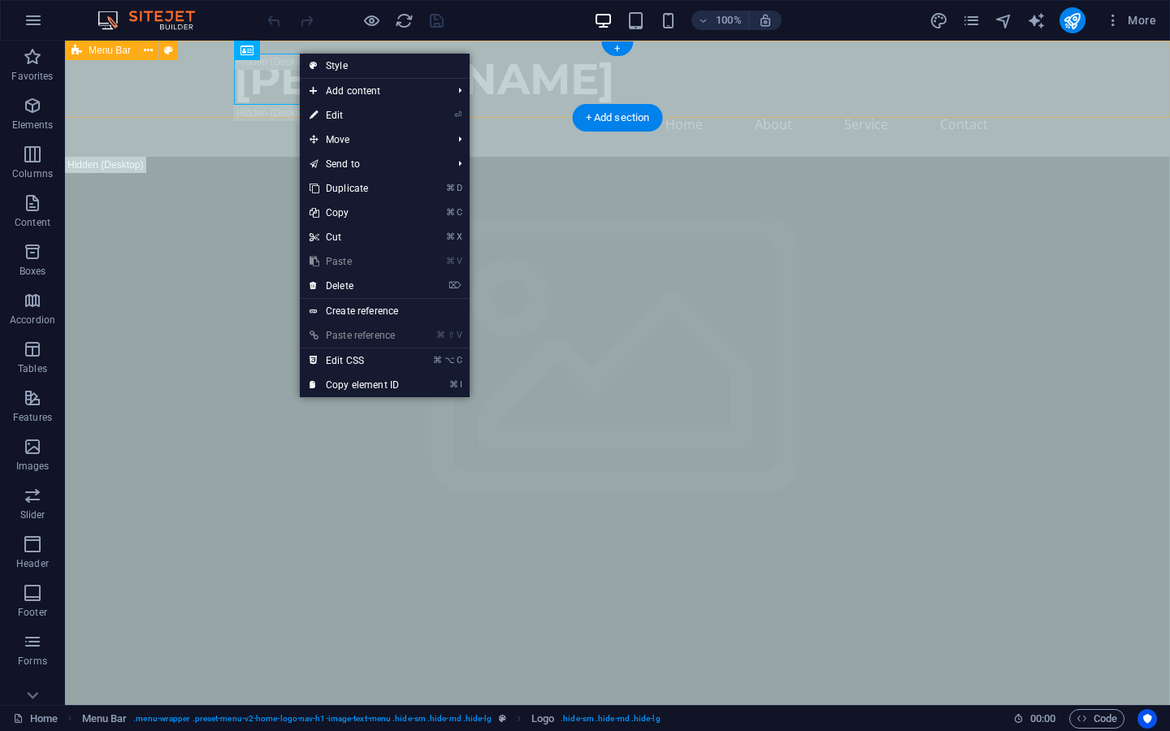
click at [186, 93] on div "Ratte Home About Service Contact" at bounding box center [617, 99] width 1105 height 116
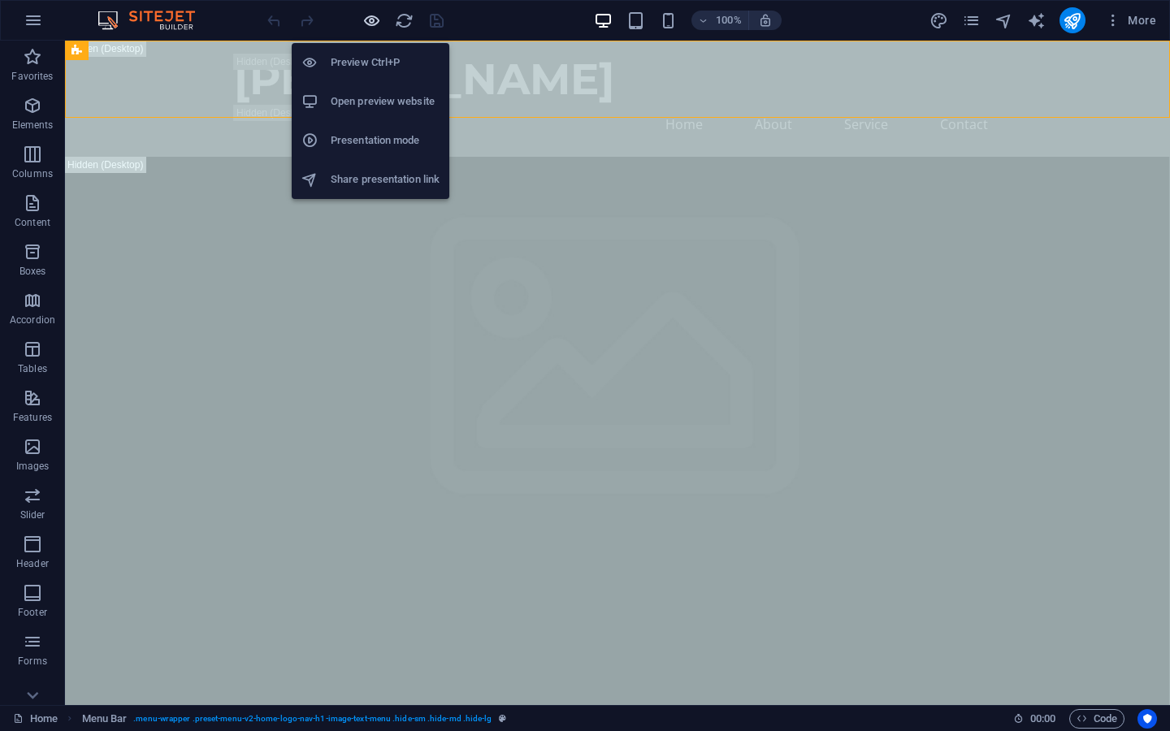
click at [362, 20] on icon "button" at bounding box center [371, 20] width 19 height 19
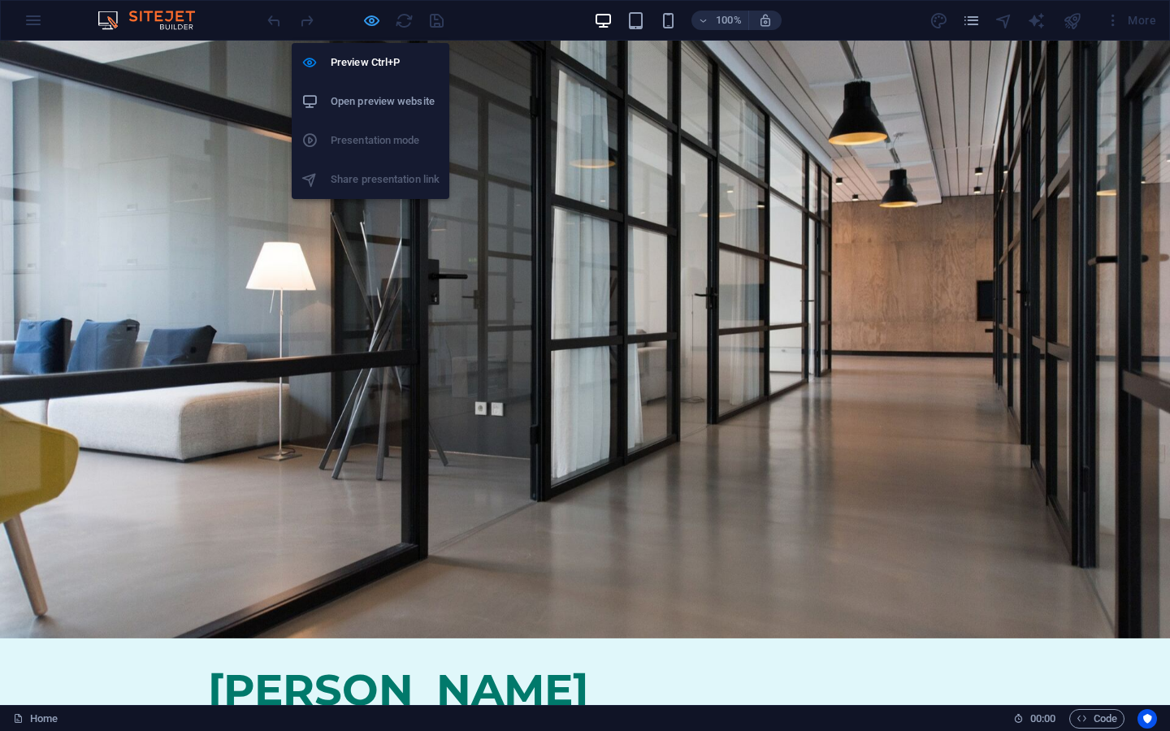
click at [371, 23] on icon "button" at bounding box center [371, 20] width 19 height 19
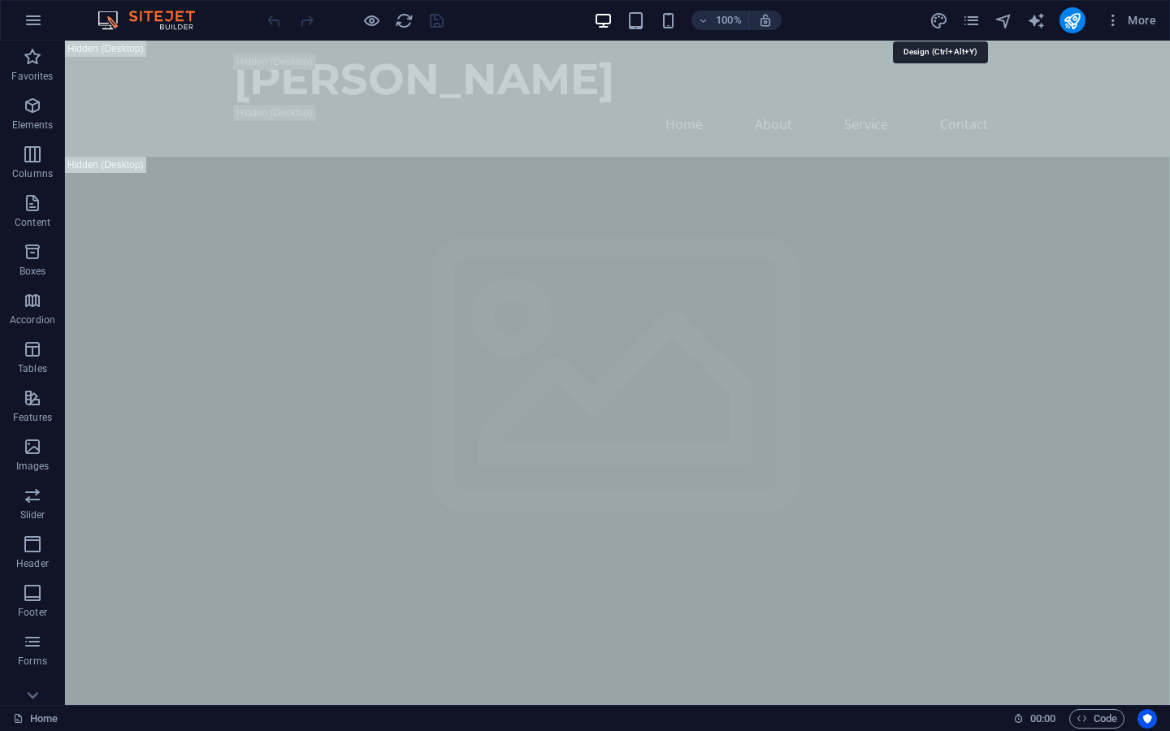
drag, startPoint x: 938, startPoint y: 15, endPoint x: 938, endPoint y: 639, distance: 624.1
click at [938, 15] on icon "design" at bounding box center [939, 20] width 19 height 19
select select "px"
select select "200"
select select "px"
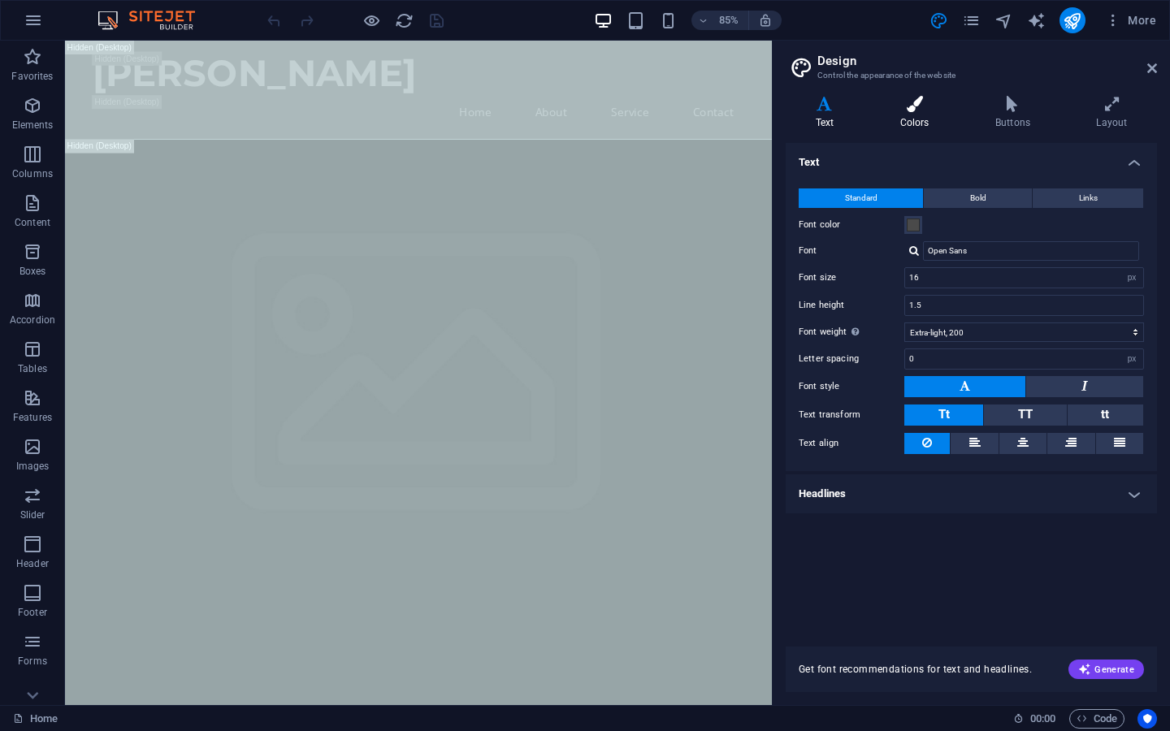
click at [922, 116] on h4 "Colors" at bounding box center [917, 113] width 95 height 34
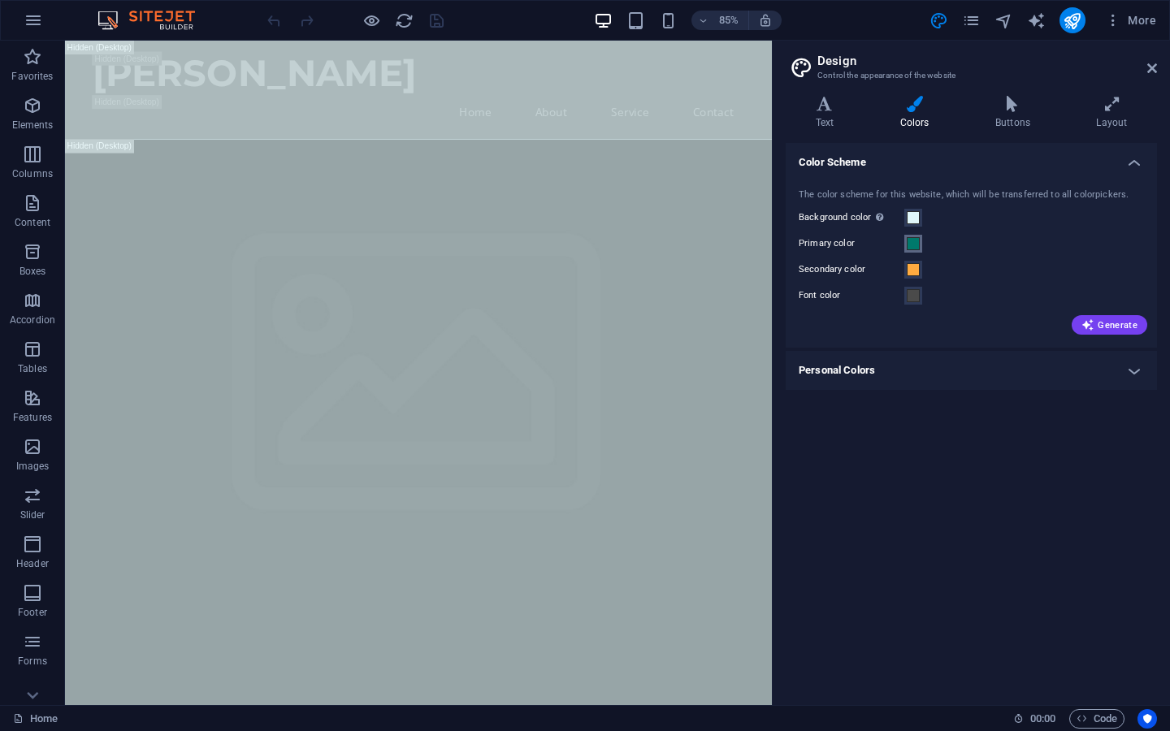
click at [915, 245] on span at bounding box center [913, 243] width 13 height 13
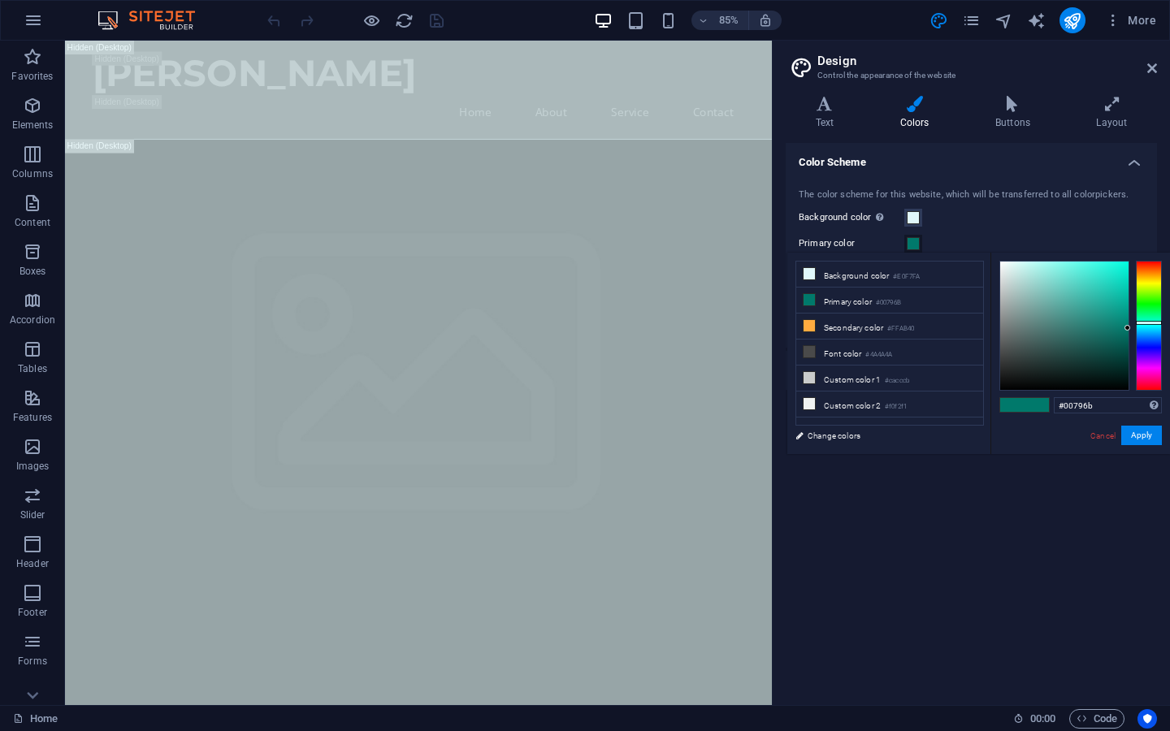
click at [995, 237] on div "Primary color" at bounding box center [971, 244] width 345 height 20
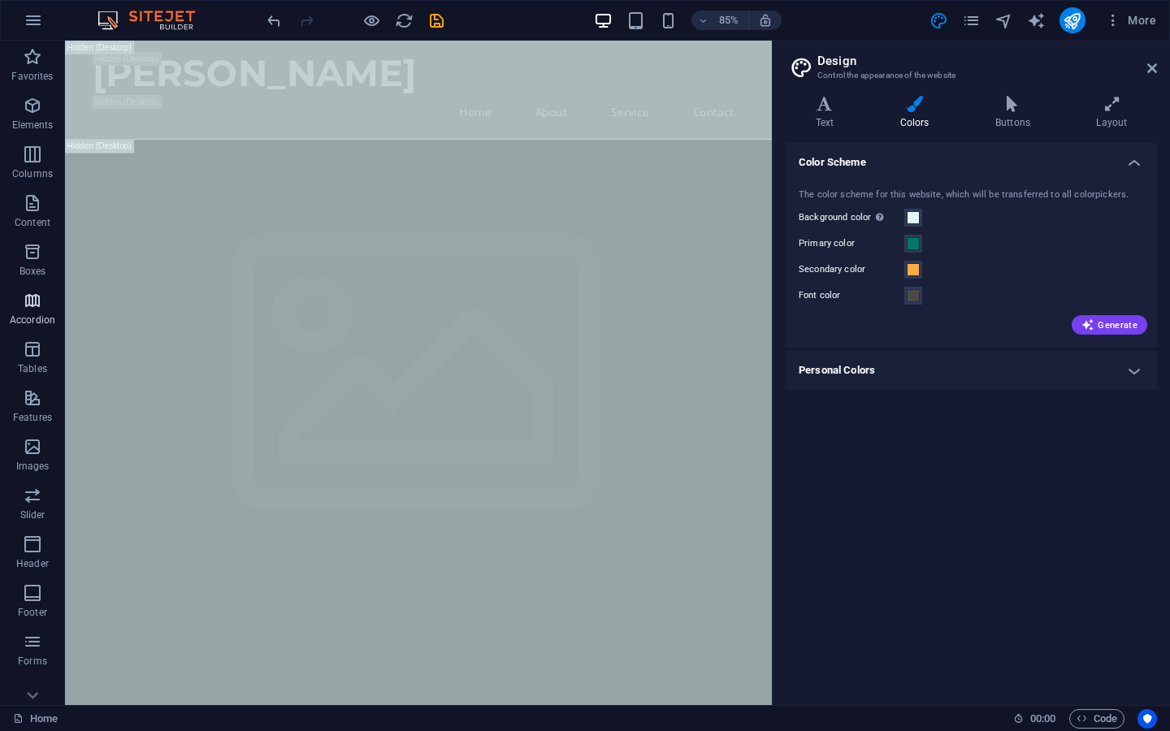
click at [17, 307] on span "Accordion" at bounding box center [32, 310] width 65 height 39
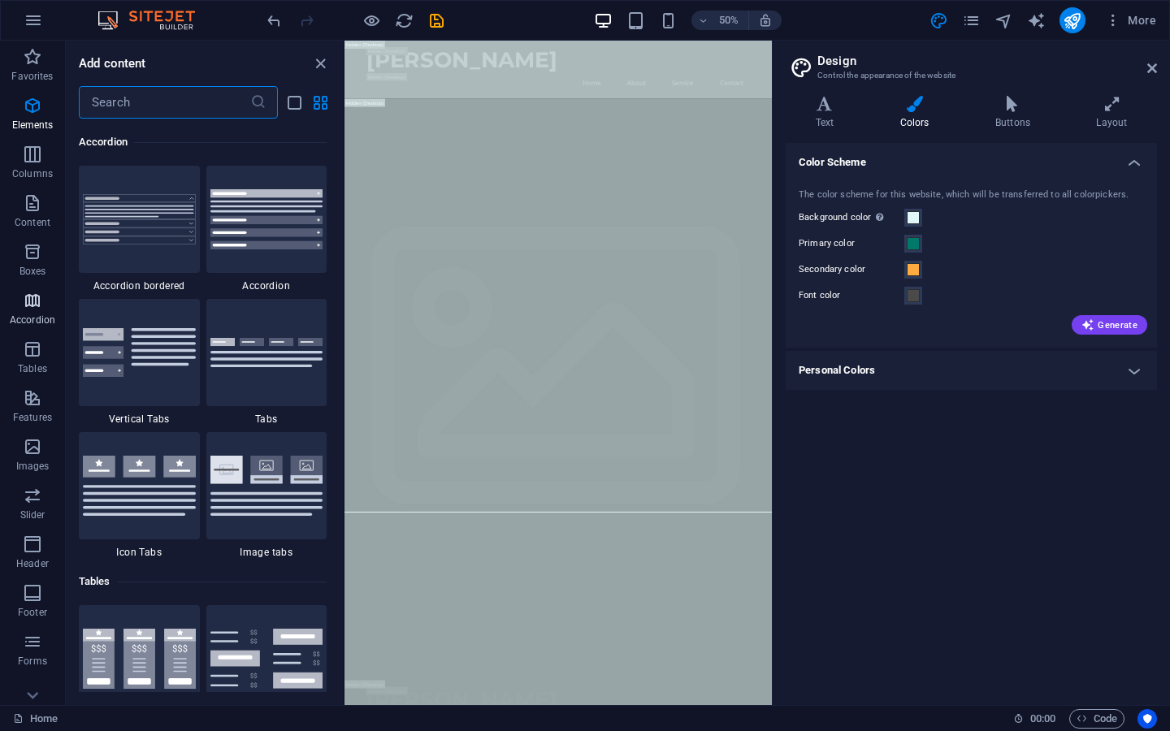
scroll to position [5188, 0]
click at [24, 356] on icon "button" at bounding box center [33, 350] width 20 height 20
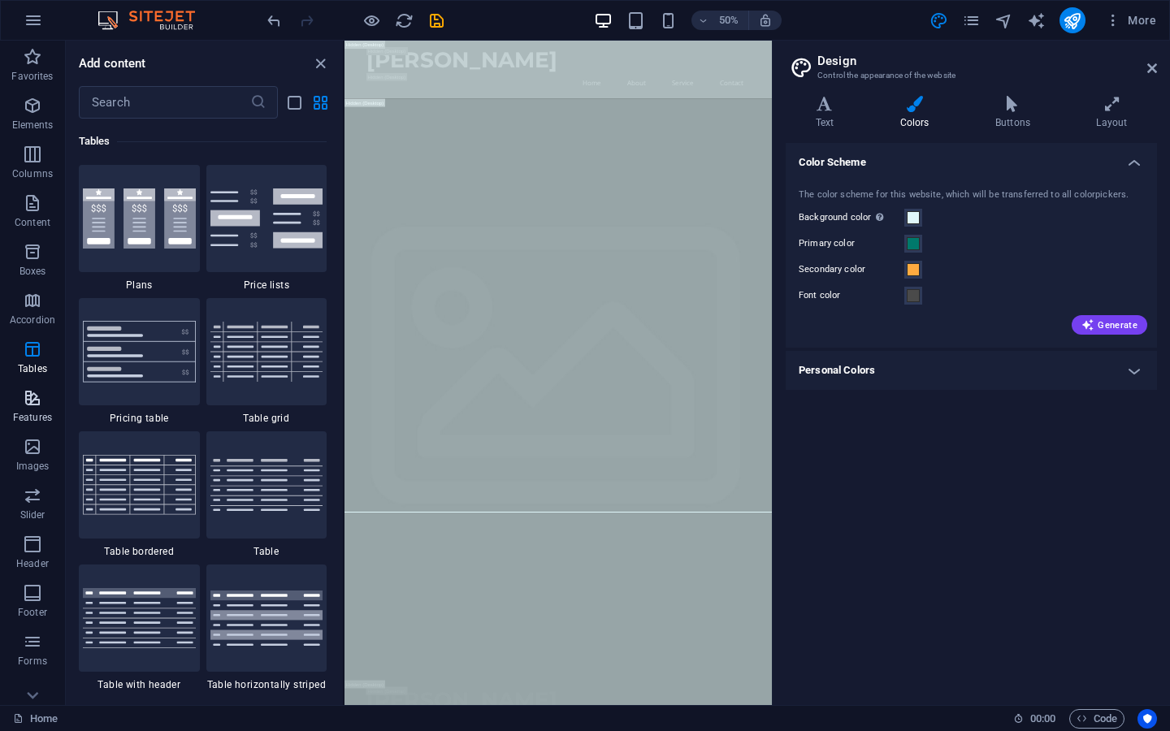
click at [26, 405] on icon "button" at bounding box center [33, 398] width 20 height 20
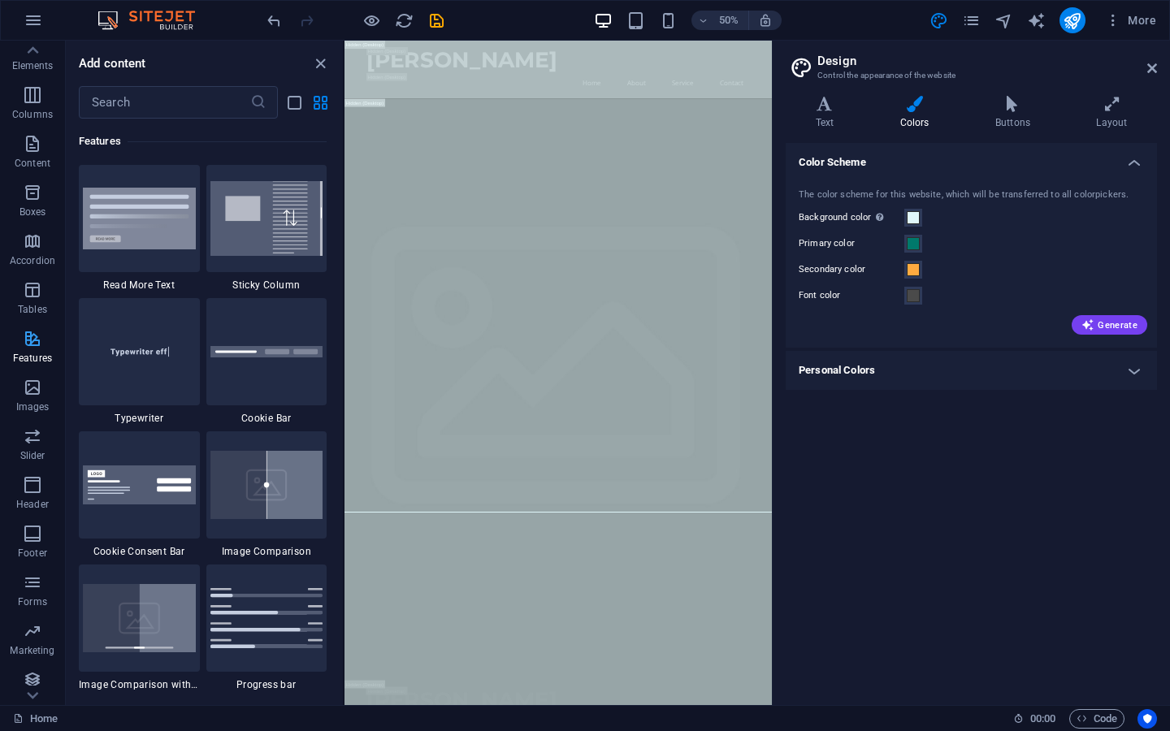
scroll to position [59, 0]
click at [27, 650] on p "Marketing" at bounding box center [32, 651] width 45 height 13
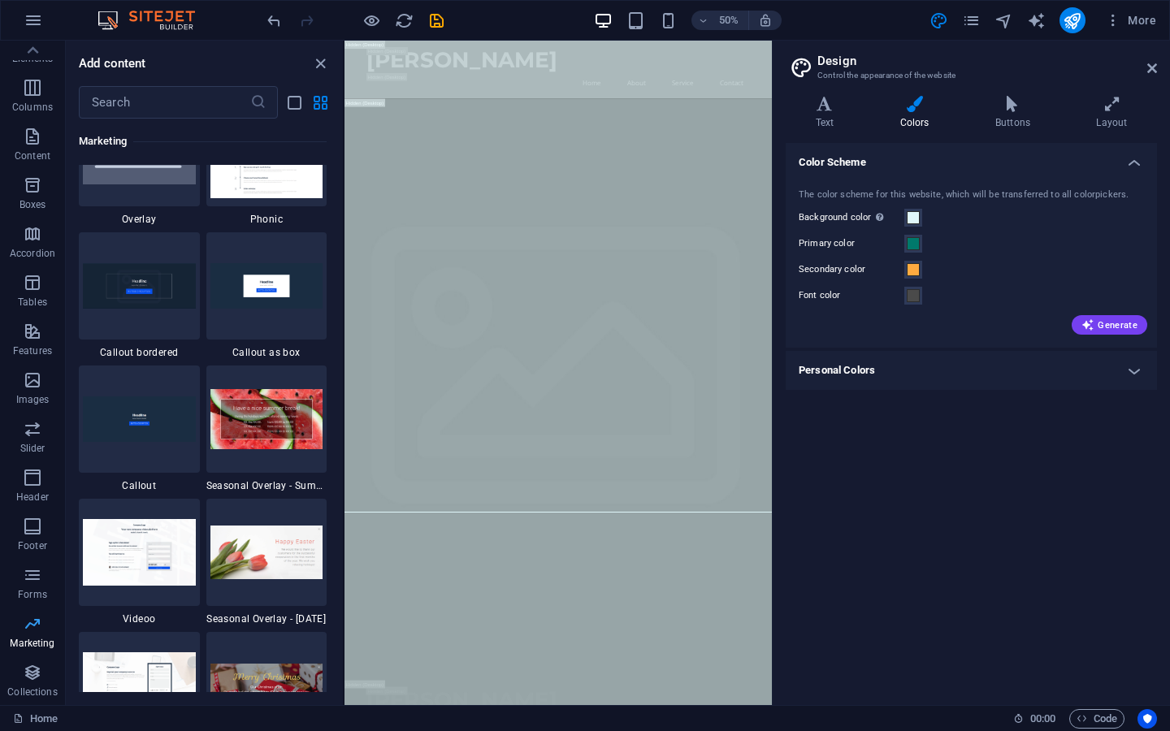
scroll to position [0, 0]
click at [33, 168] on p "Columns" at bounding box center [32, 173] width 41 height 13
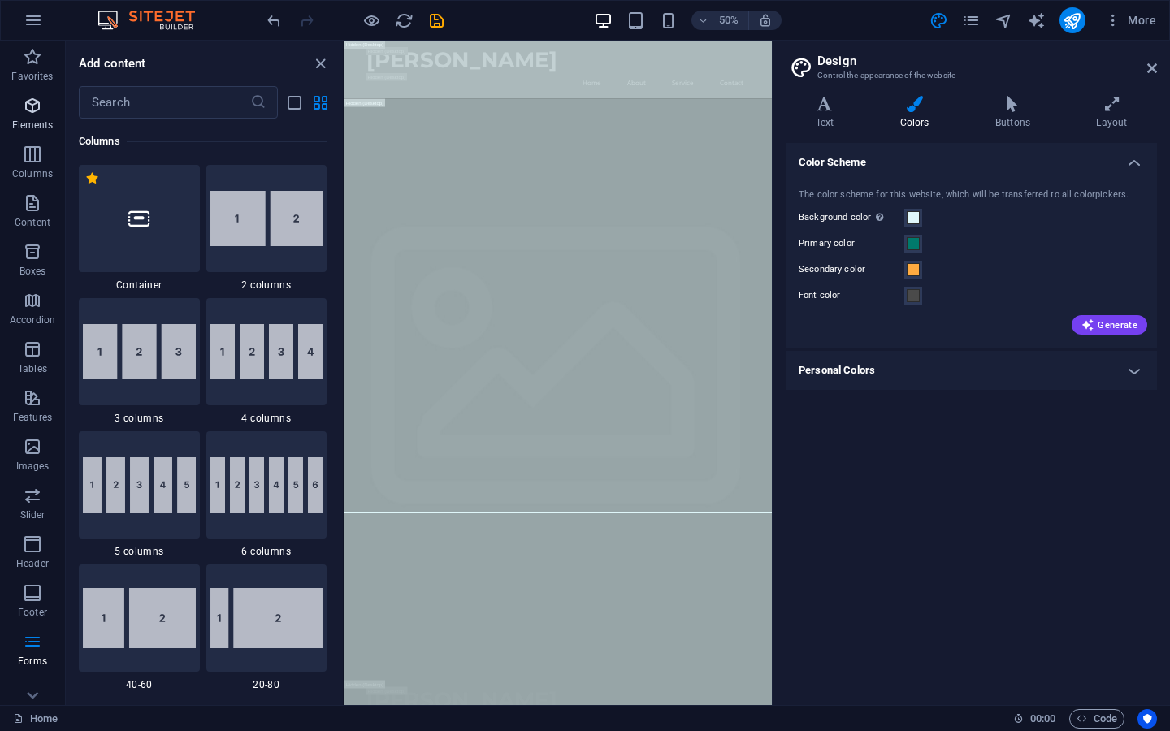
click at [24, 100] on icon "button" at bounding box center [33, 106] width 20 height 20
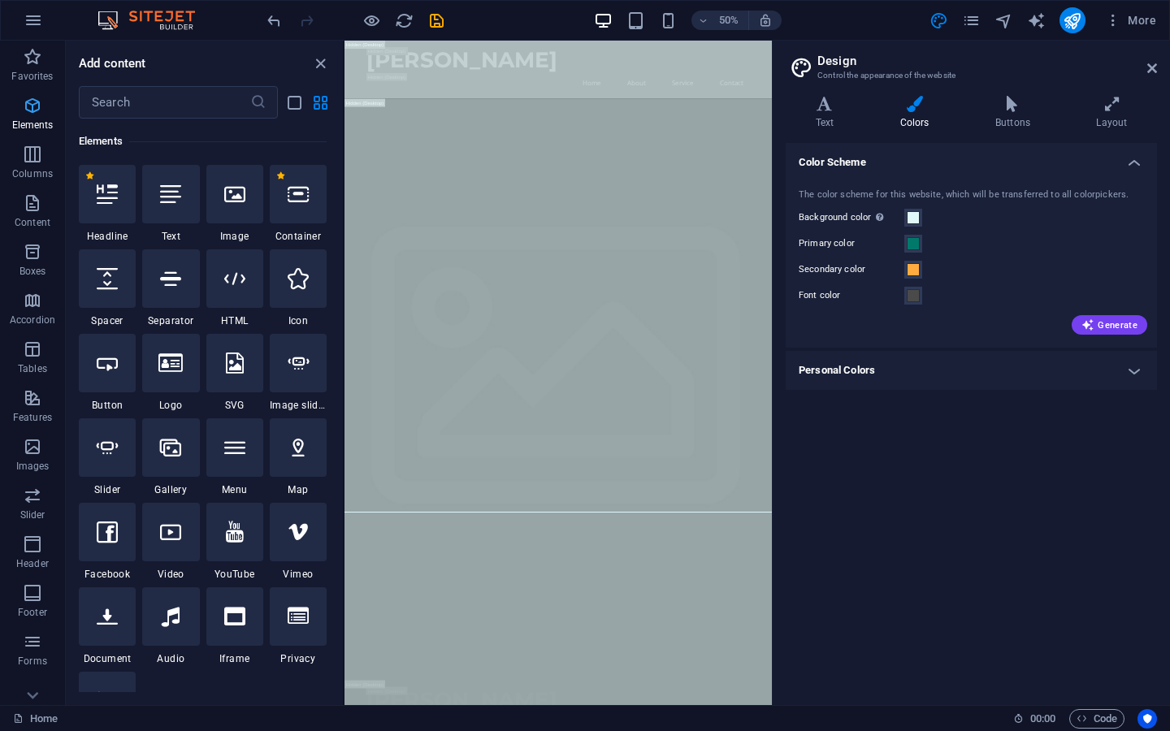
scroll to position [173, 0]
